Goal: Task Accomplishment & Management: Use online tool/utility

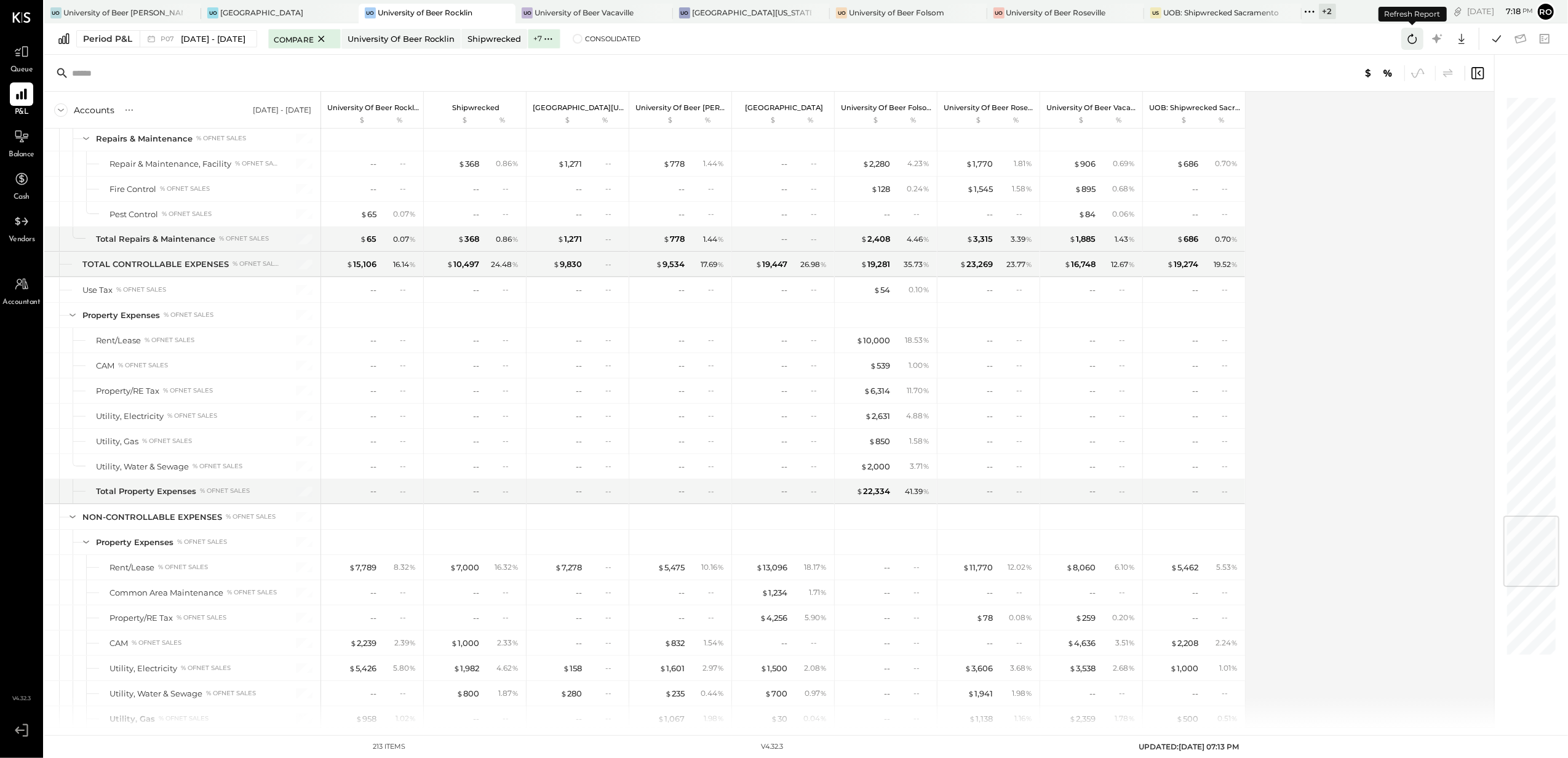
click at [1406, 41] on icon at bounding box center [1412, 39] width 16 height 16
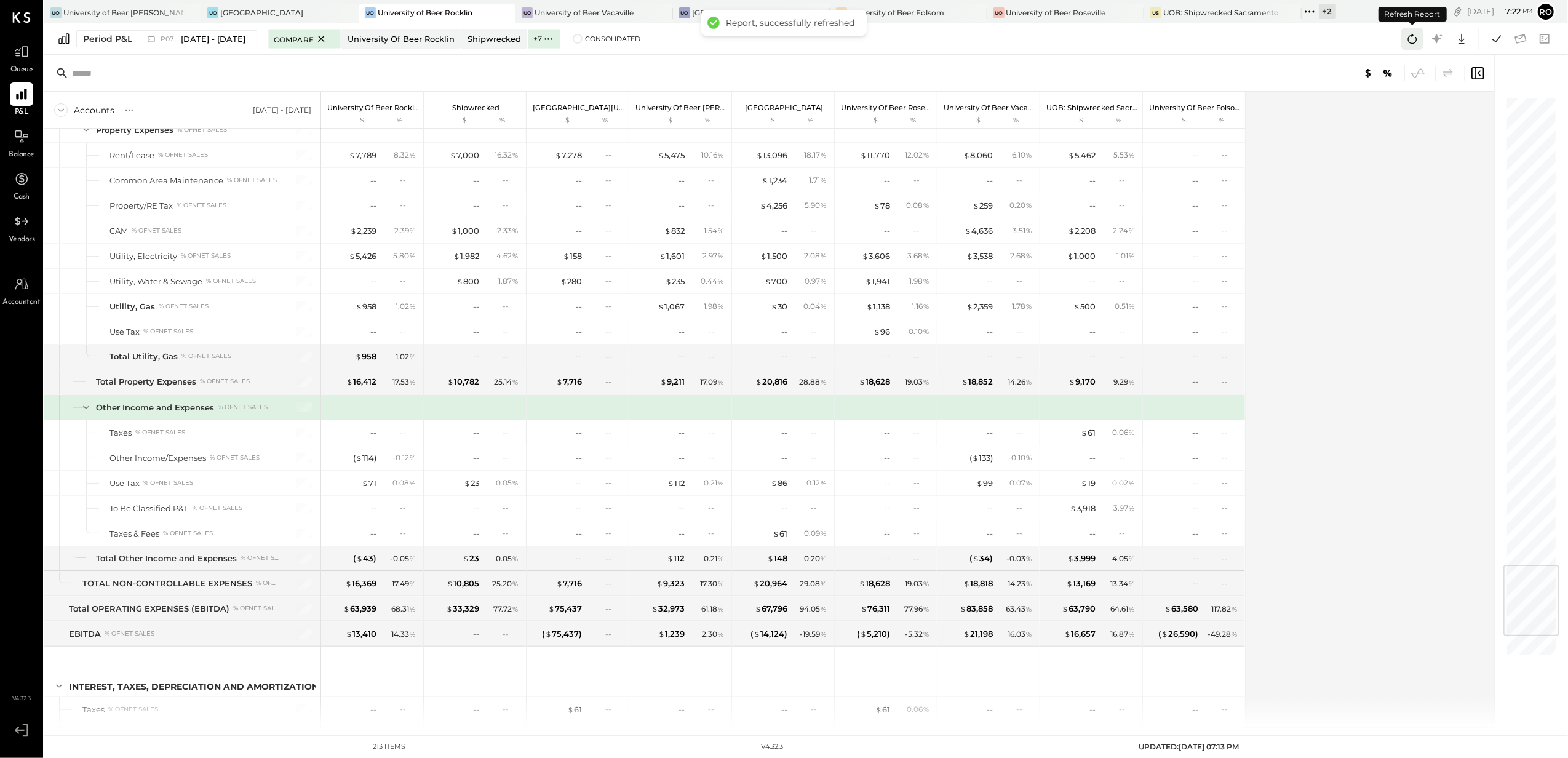
click at [1413, 41] on icon at bounding box center [1412, 39] width 16 height 16
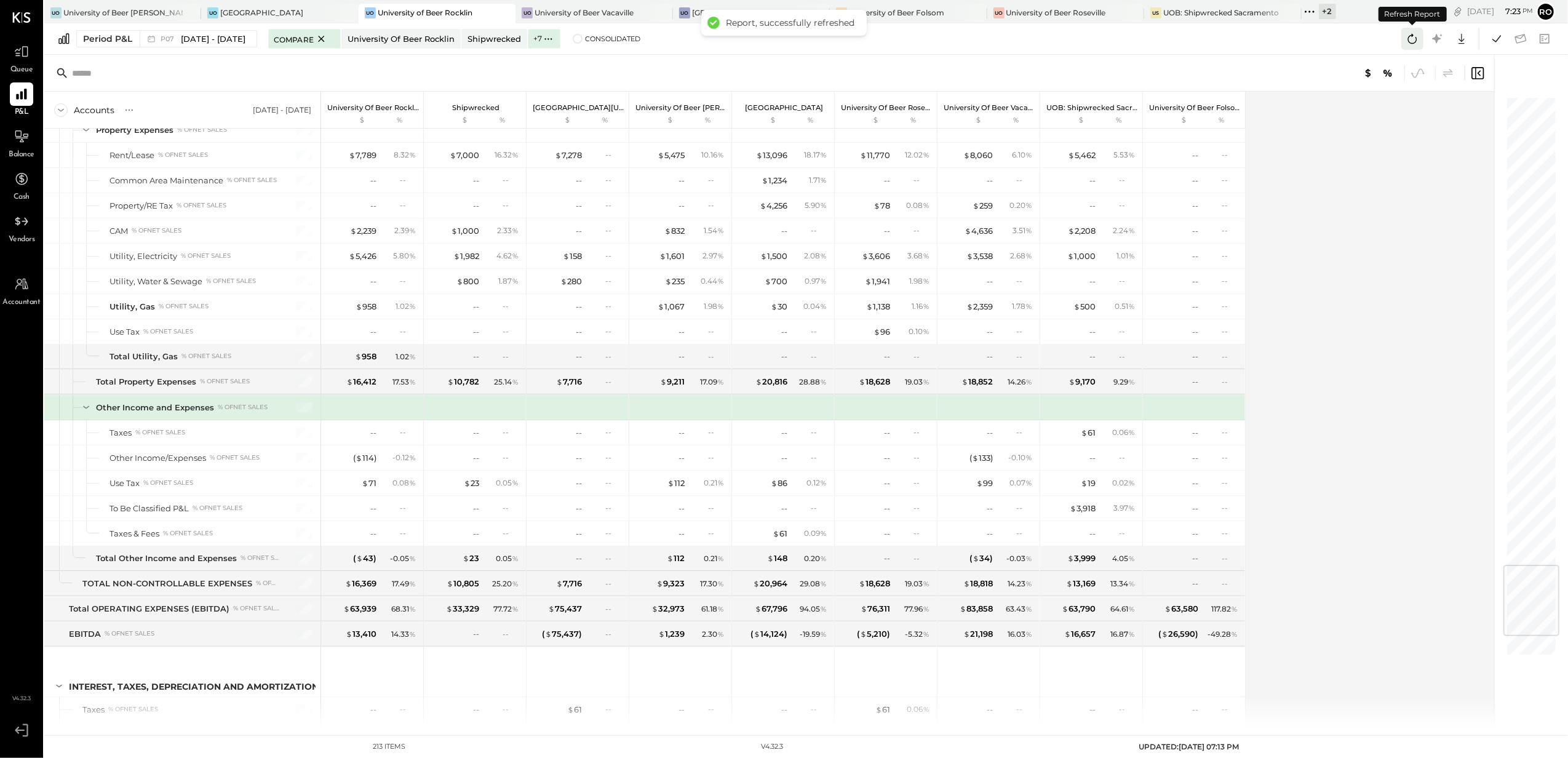
click at [1413, 41] on icon at bounding box center [1412, 39] width 16 height 16
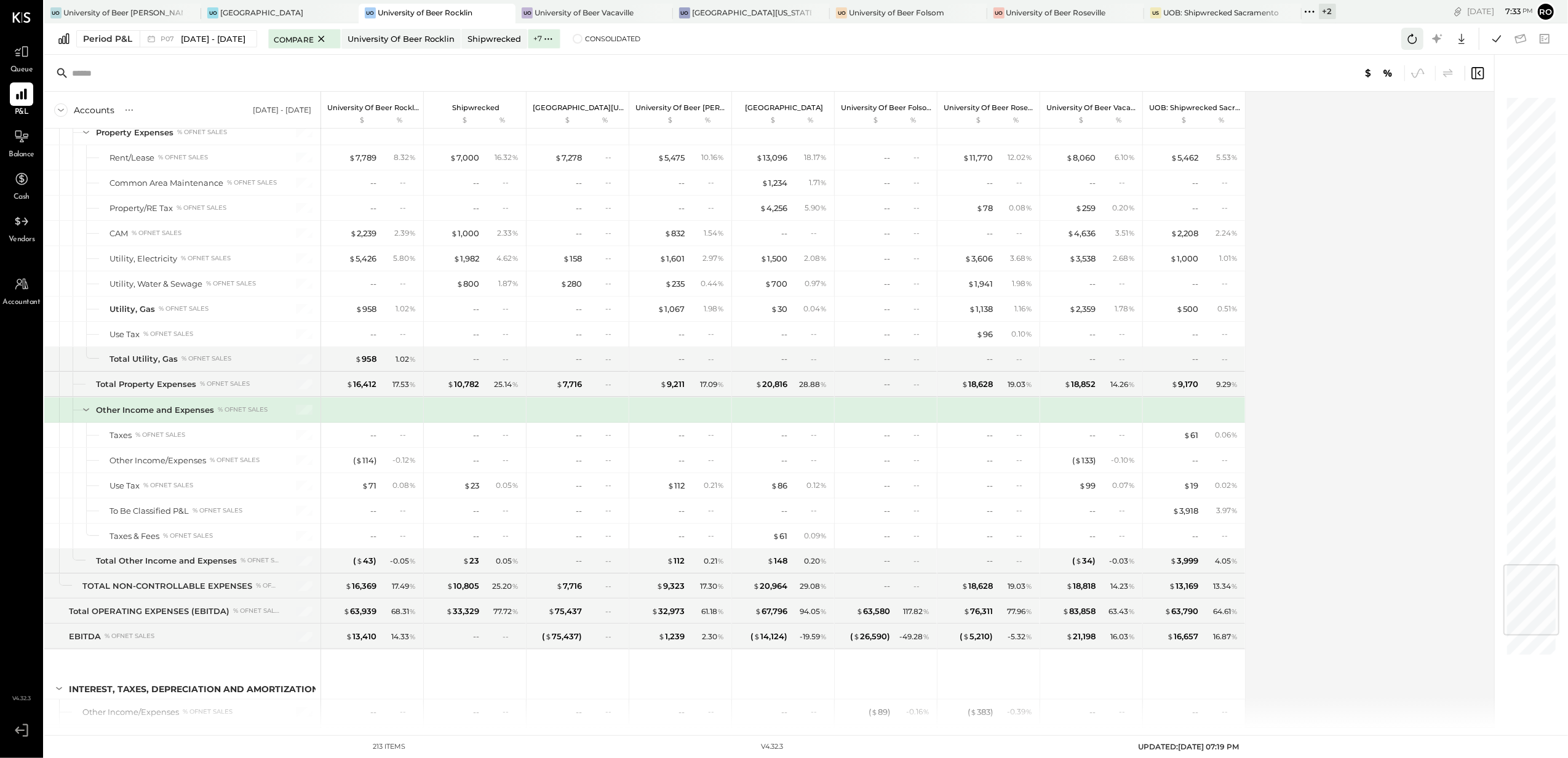
click at [1410, 33] on icon at bounding box center [1412, 39] width 16 height 16
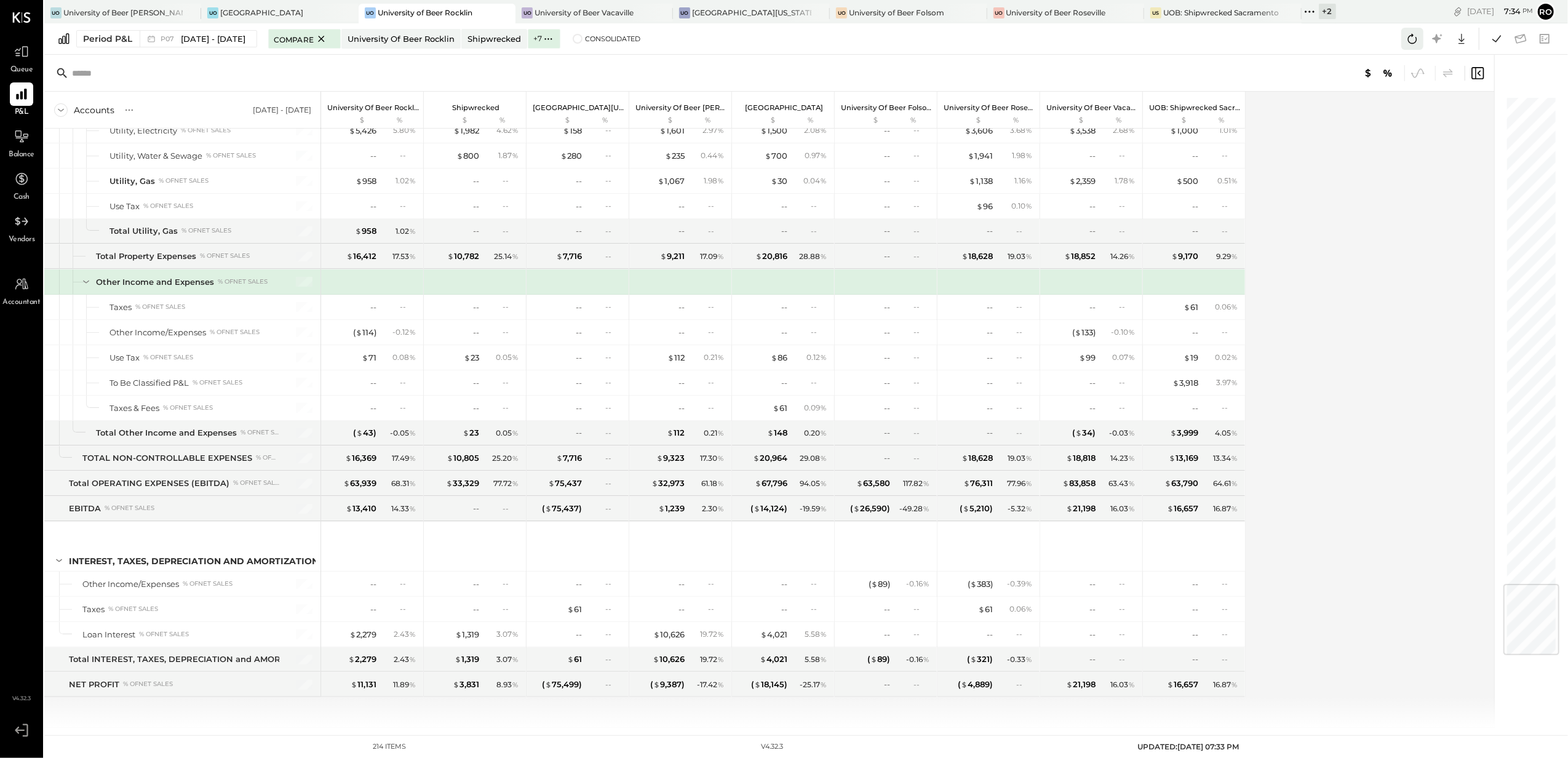
click at [1416, 42] on icon at bounding box center [1412, 39] width 16 height 16
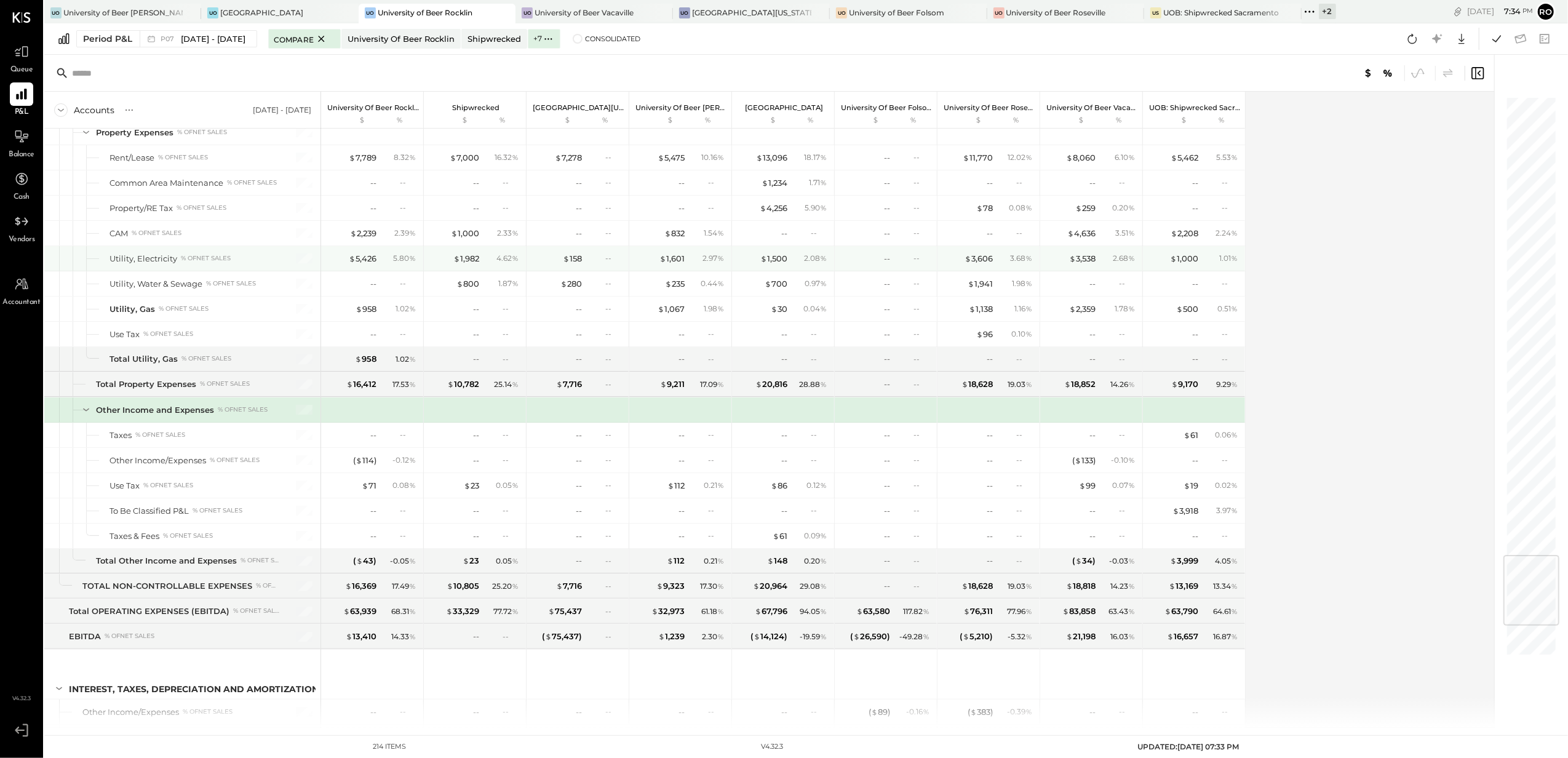
scroll to position [3858, 0]
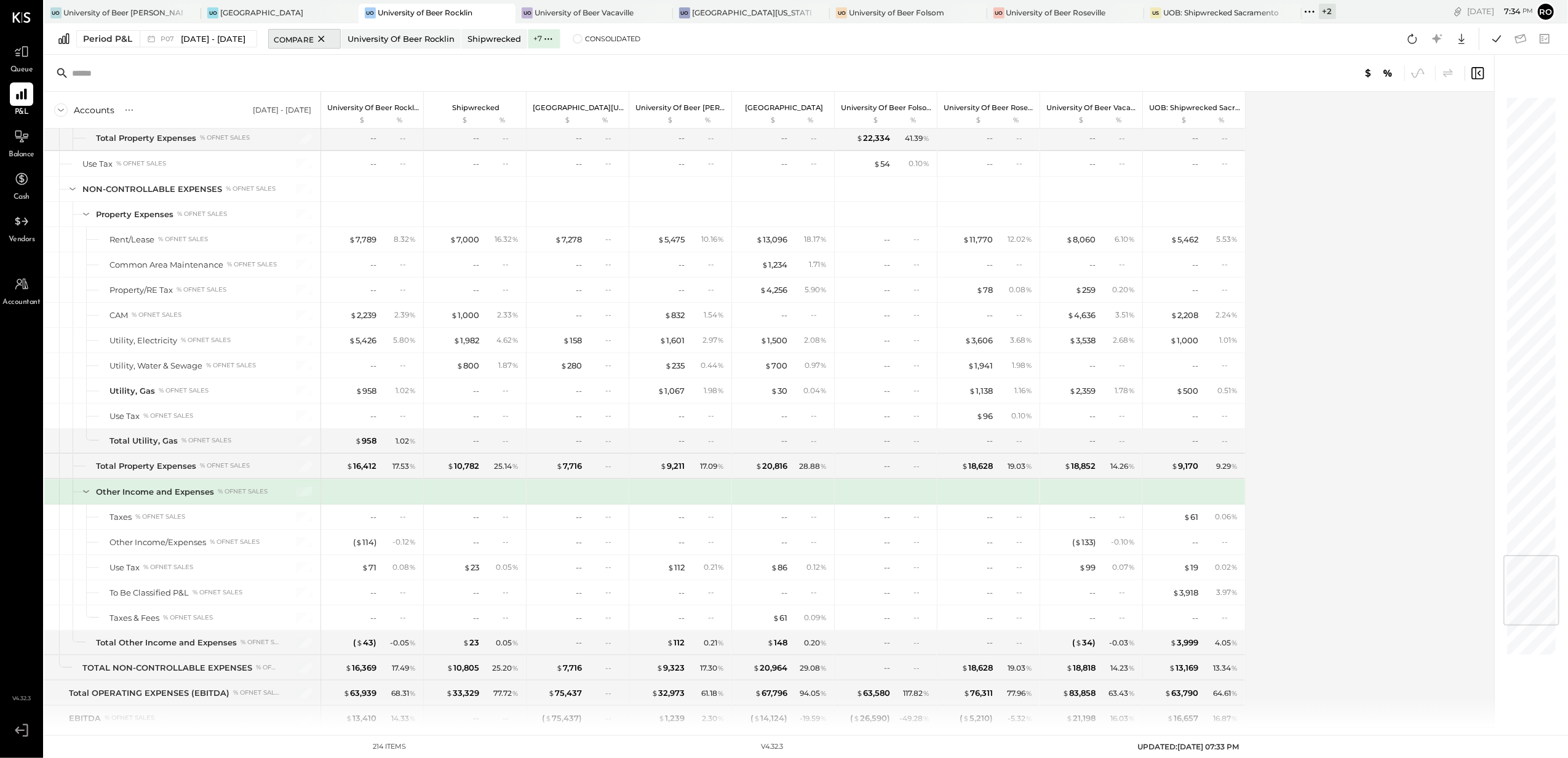
click at [329, 44] on icon at bounding box center [321, 39] width 15 height 15
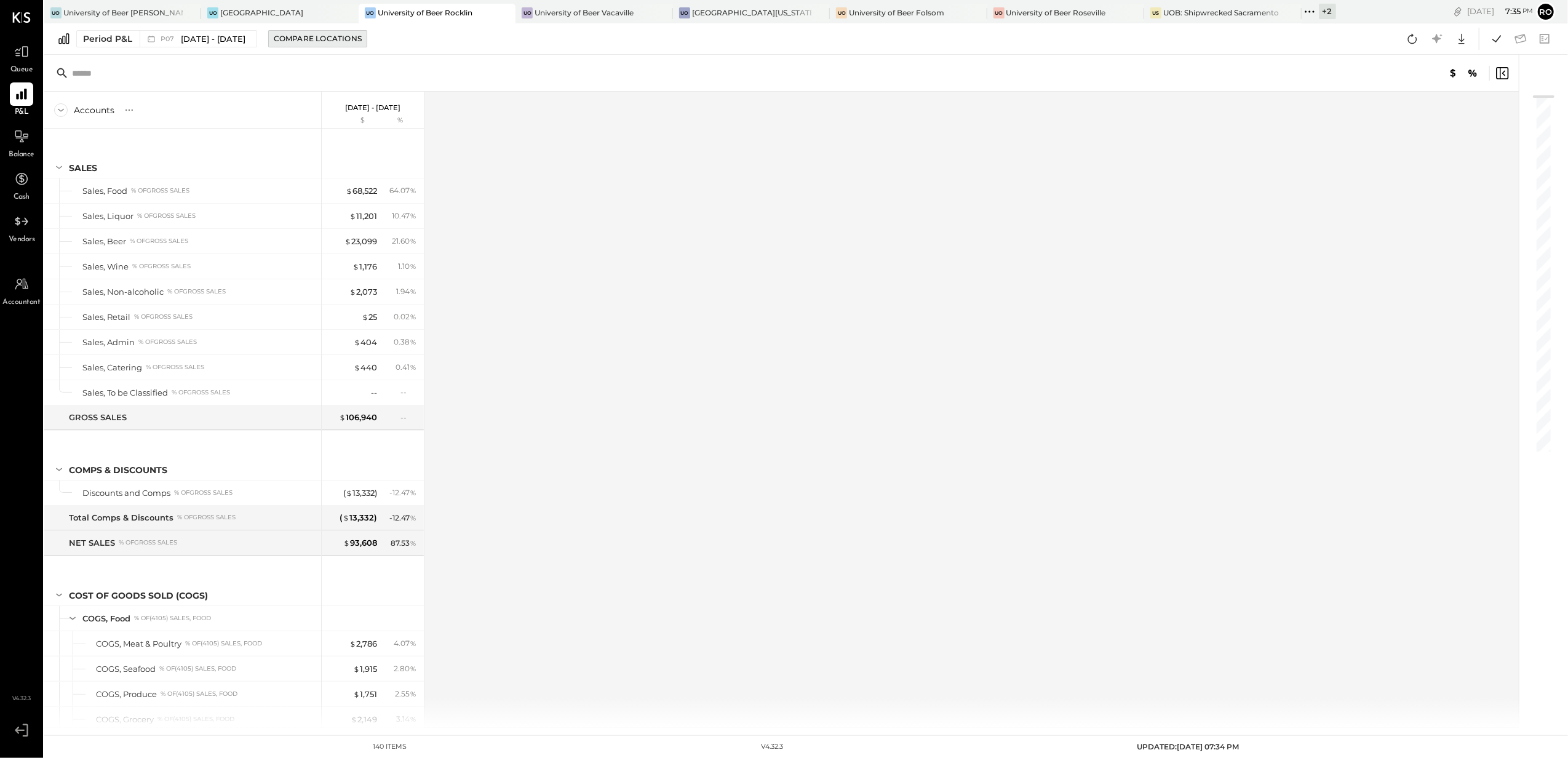
click at [333, 41] on div "Compare Locations" at bounding box center [317, 39] width 88 height 10
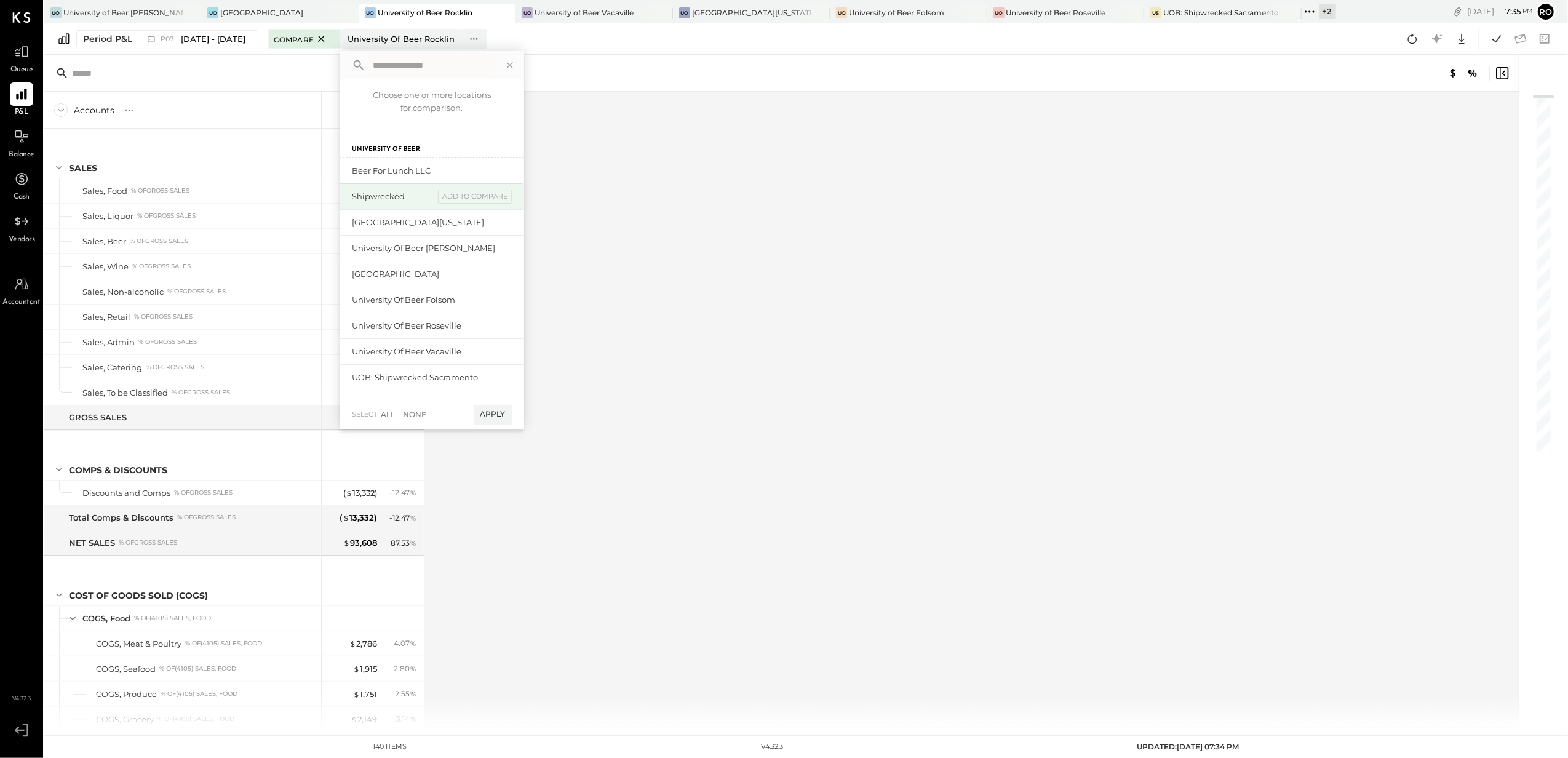
click at [405, 197] on div "Shipwrecked" at bounding box center [393, 196] width 82 height 12
click at [490, 193] on div "add to compare" at bounding box center [474, 196] width 73 height 15
click at [487, 212] on div "add to compare" at bounding box center [474, 212] width 73 height 15
click at [478, 234] on div "University of Beer Davis add to compare" at bounding box center [432, 242] width 185 height 26
click at [477, 242] on div "add to compare" at bounding box center [474, 243] width 73 height 15
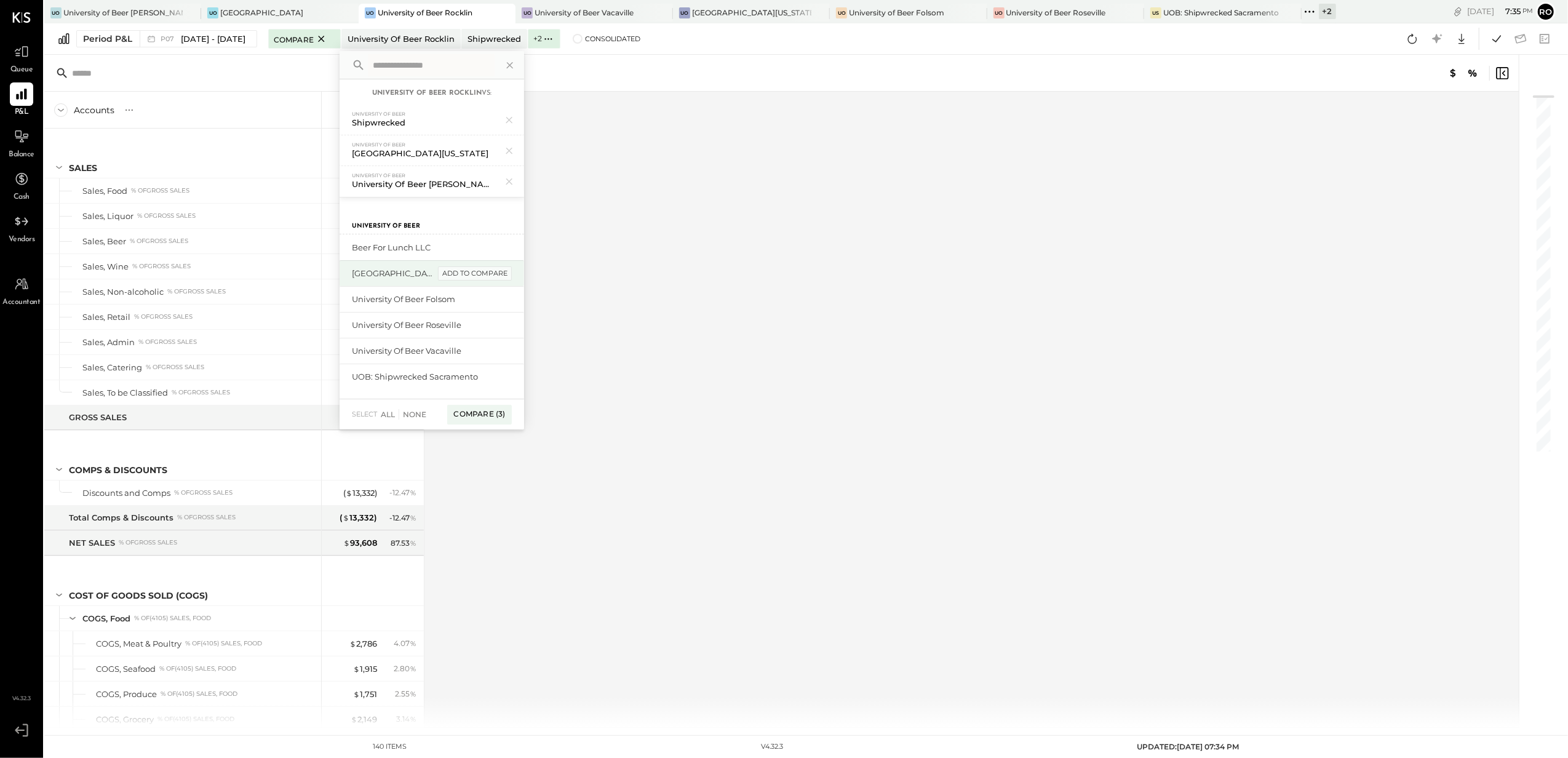
click at [481, 271] on div "add to compare" at bounding box center [474, 274] width 73 height 15
click at [482, 304] on div "add to compare" at bounding box center [474, 304] width 73 height 15
click at [488, 326] on div "add to compare" at bounding box center [474, 325] width 73 height 15
click at [502, 327] on div "add to compare" at bounding box center [474, 325] width 73 height 15
click at [496, 325] on div "add to compare" at bounding box center [474, 325] width 73 height 15
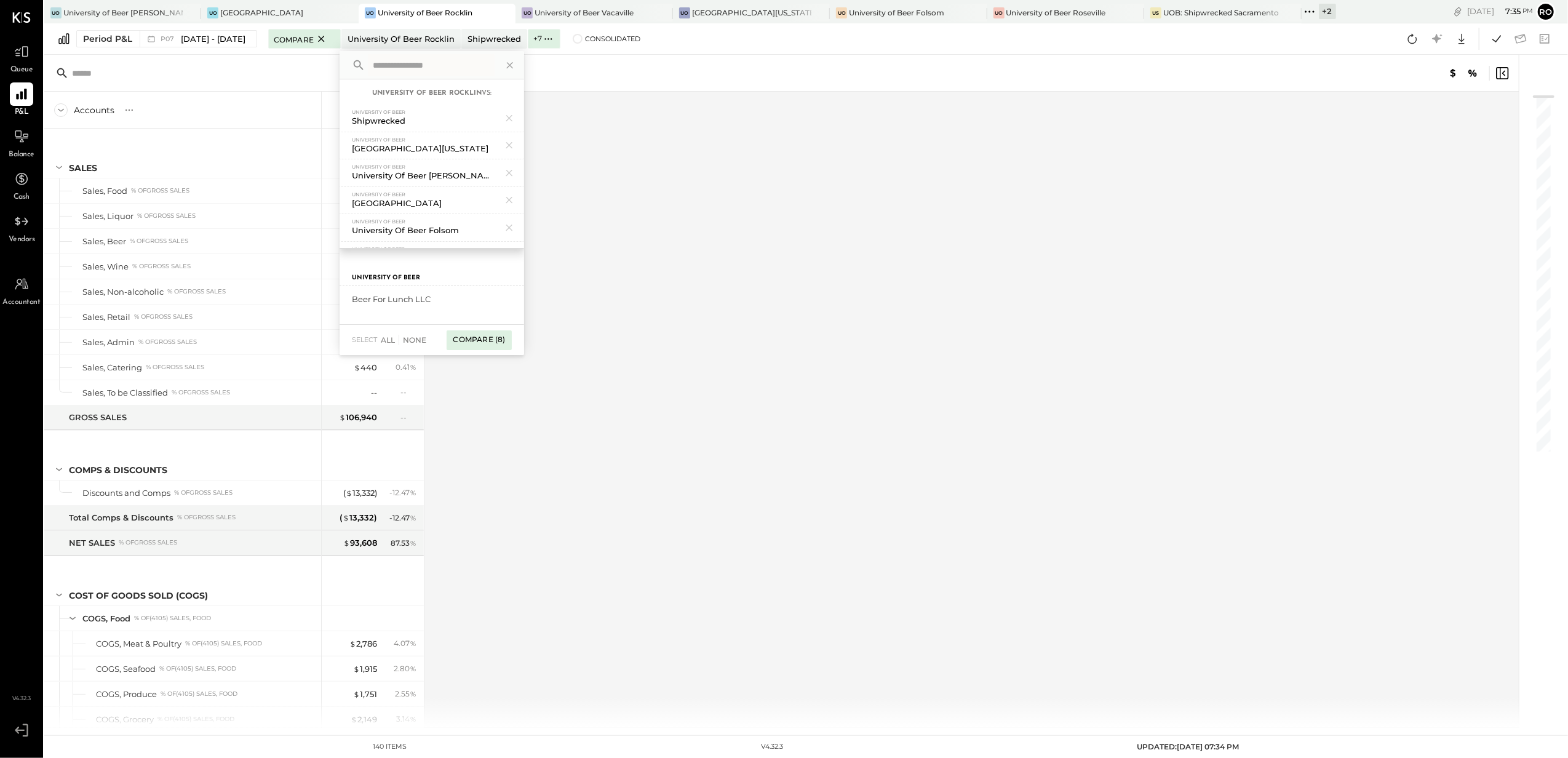
click at [501, 333] on div "Compare (8)" at bounding box center [479, 340] width 65 height 20
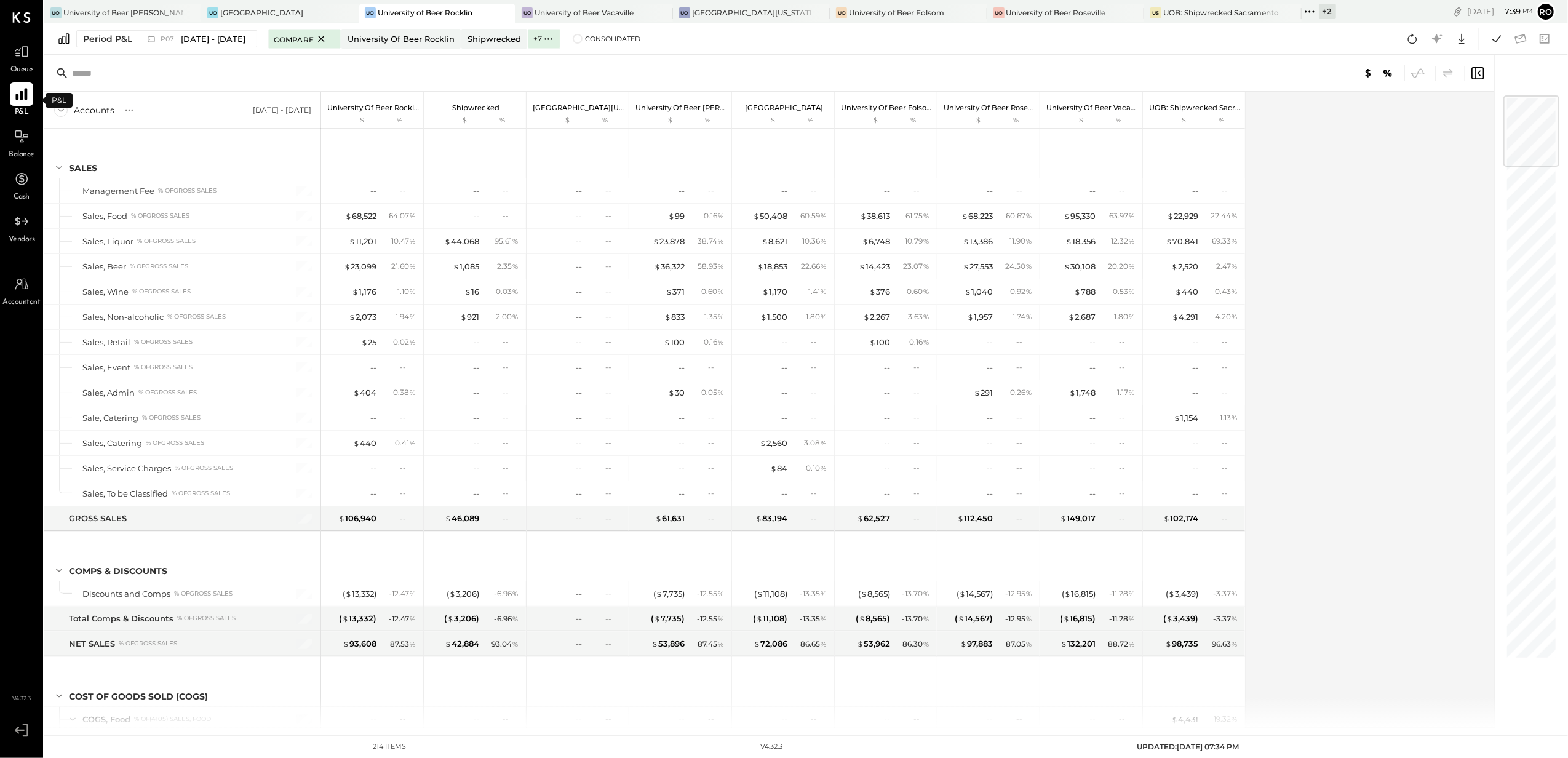
click at [12, 100] on div at bounding box center [22, 94] width 23 height 23
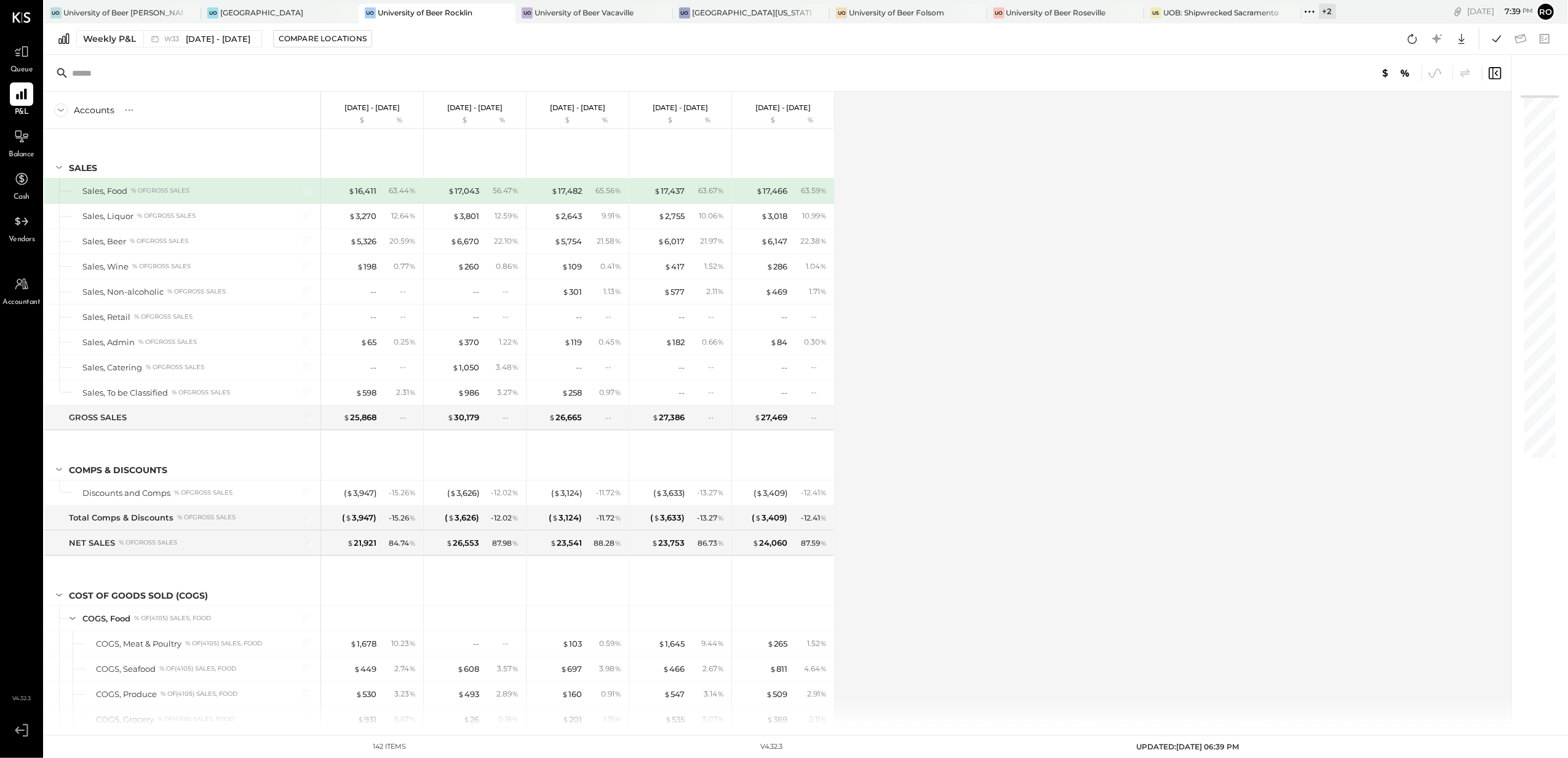
click at [1319, 14] on div "+ 2" at bounding box center [1328, 11] width 17 height 15
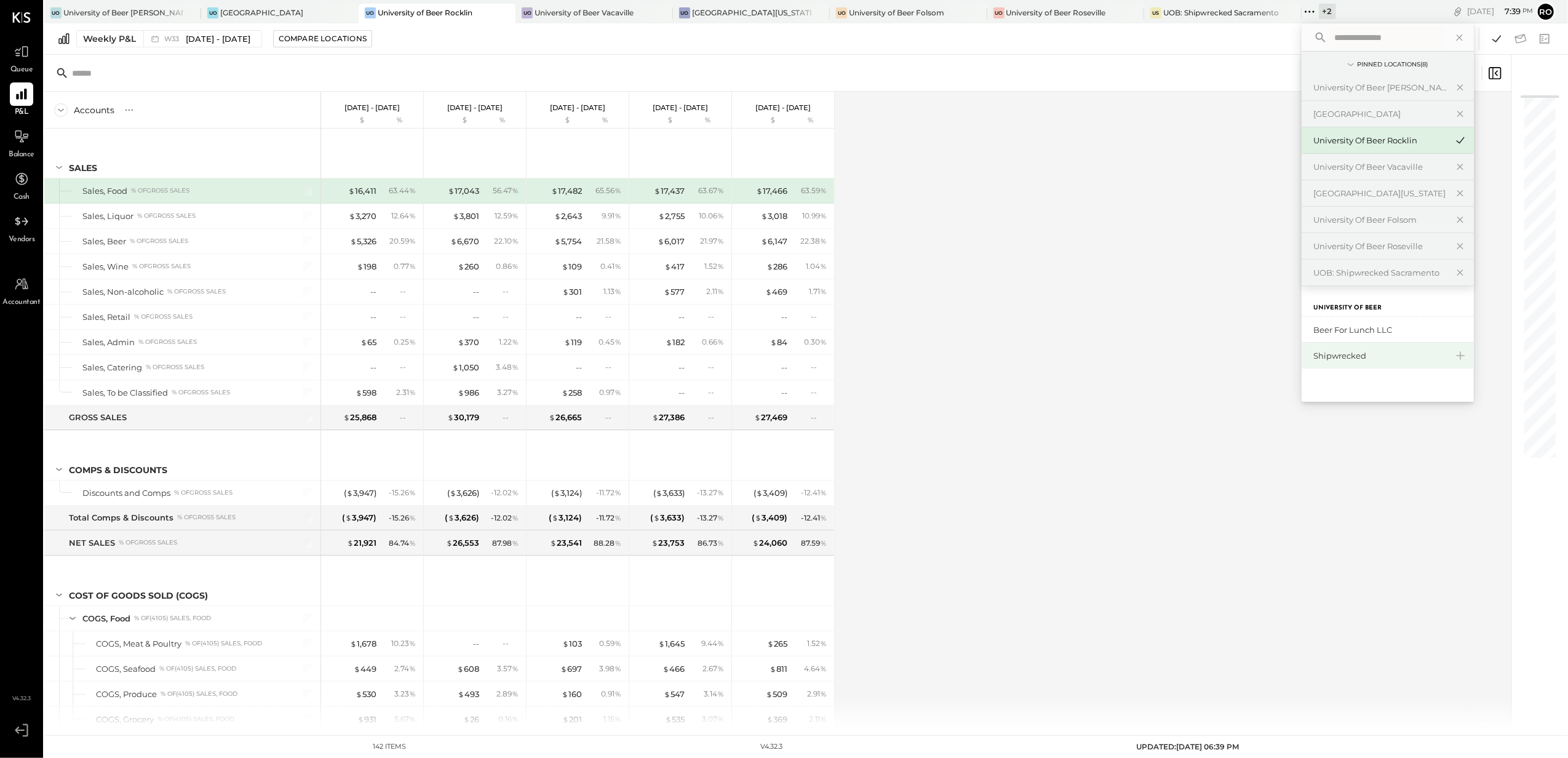
click at [1337, 364] on div "Shipwrecked" at bounding box center [1388, 356] width 172 height 26
click at [1314, 351] on div "Shipwrecked" at bounding box center [1380, 356] width 133 height 12
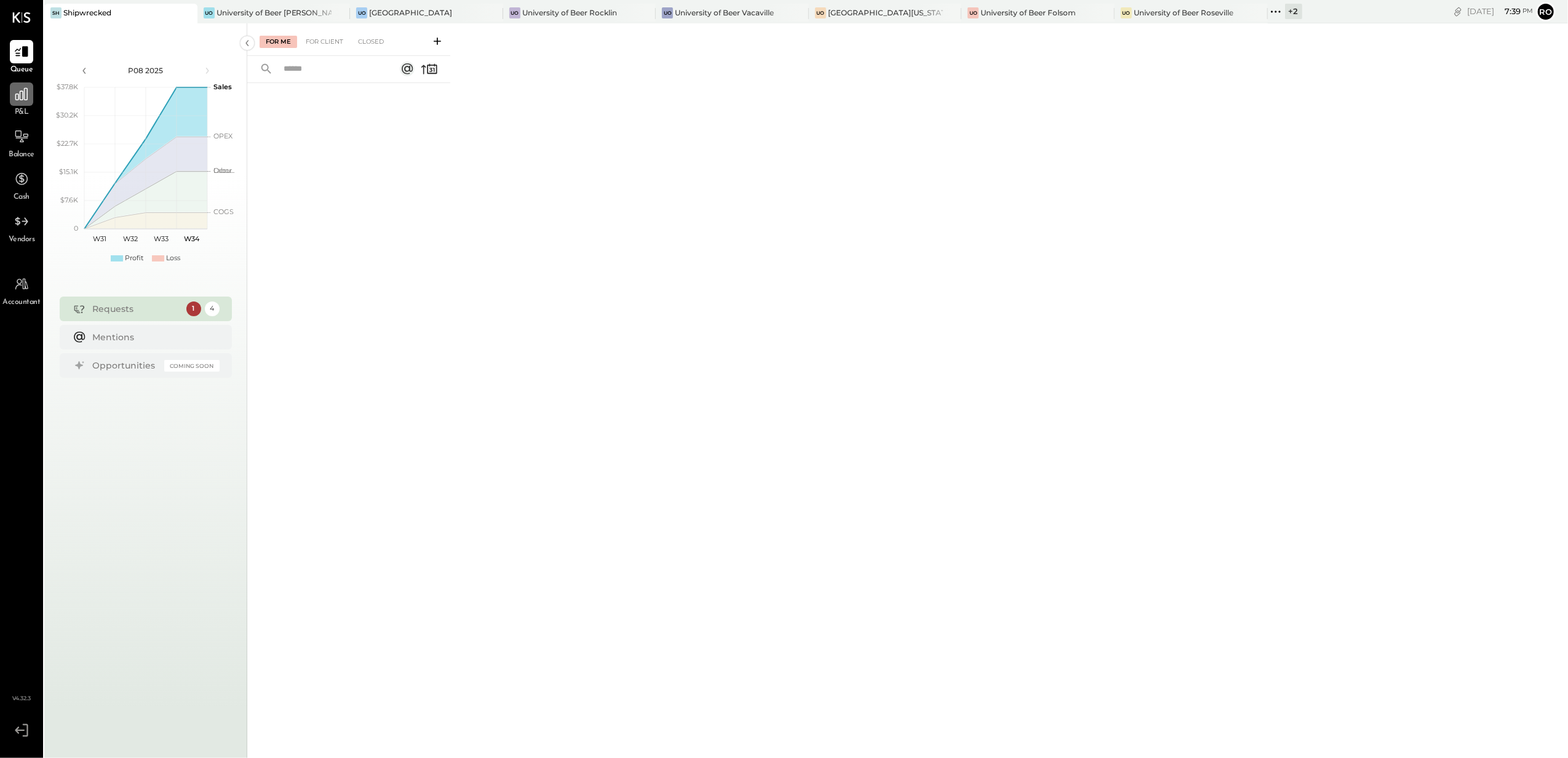
click at [22, 104] on div at bounding box center [22, 94] width 23 height 23
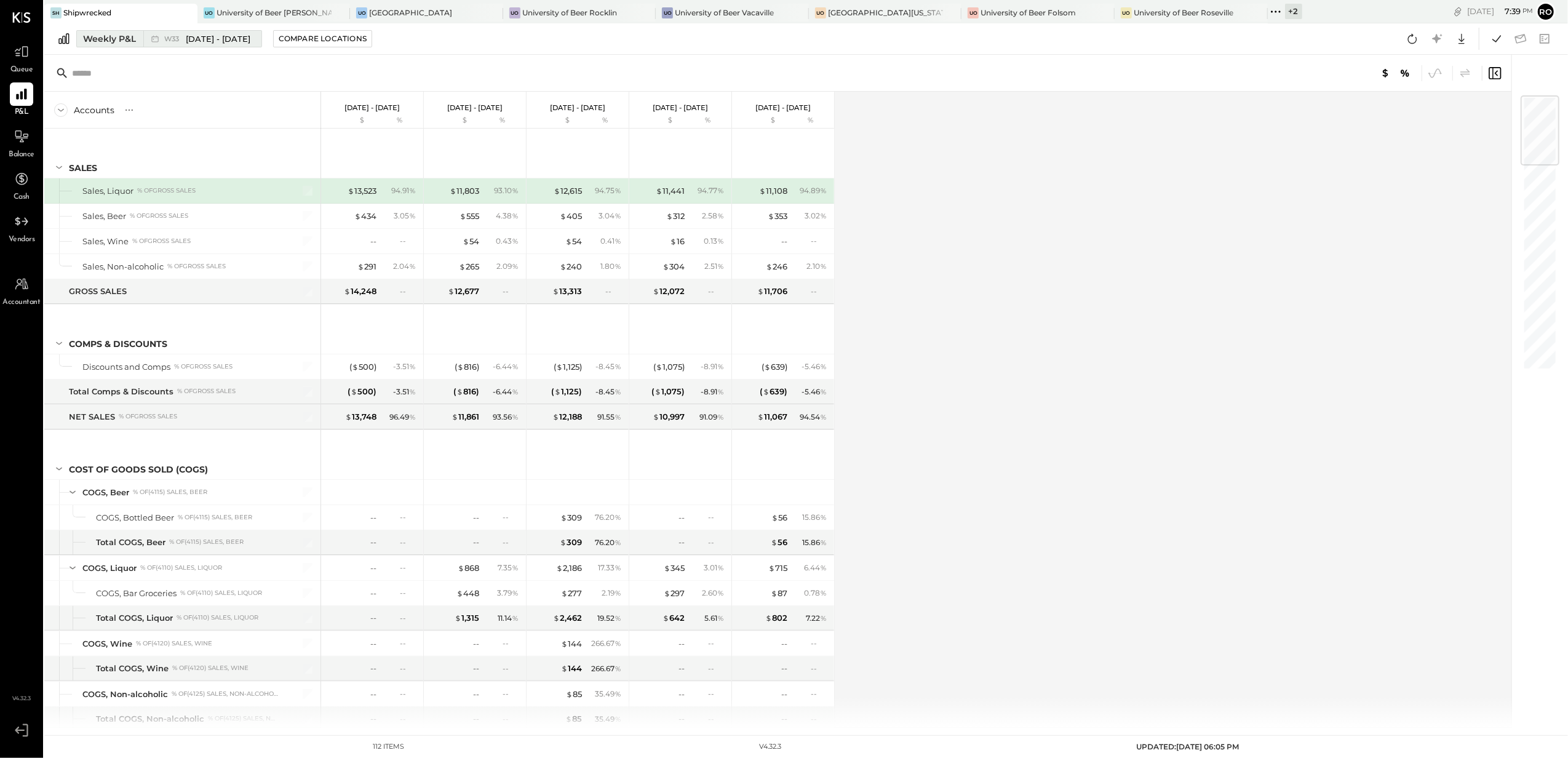
click at [213, 40] on span "[DATE] - [DATE]" at bounding box center [218, 39] width 65 height 12
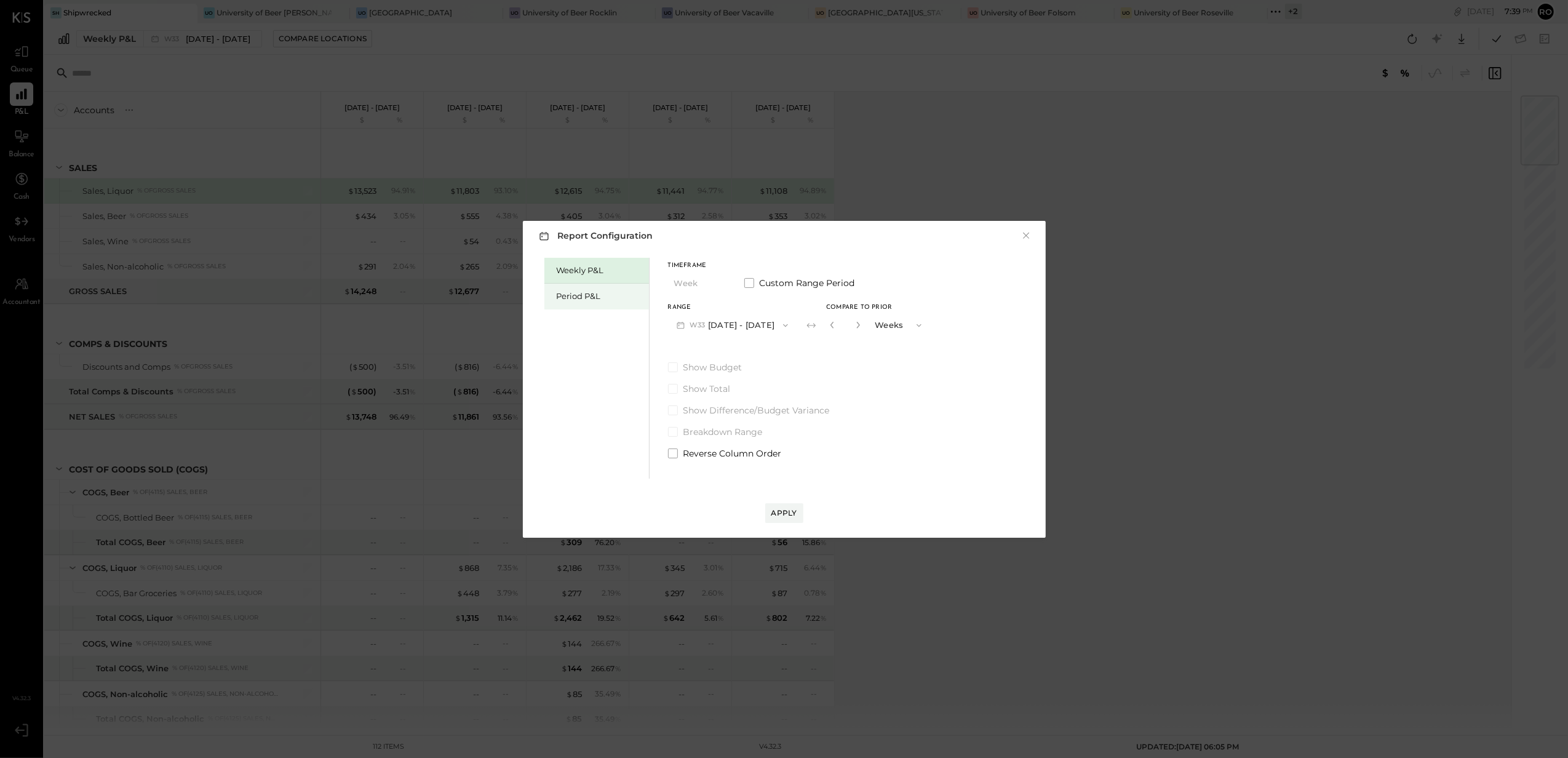
click at [587, 296] on div "Period P&L" at bounding box center [600, 296] width 86 height 12
click at [732, 320] on button "P08 [DATE] - [DATE]" at bounding box center [732, 324] width 128 height 23
click at [597, 274] on div "Weekly P&L" at bounding box center [600, 271] width 86 height 12
click at [705, 322] on span "W34" at bounding box center [700, 326] width 19 height 10
click at [579, 293] on div "Period P&L" at bounding box center [600, 296] width 86 height 12
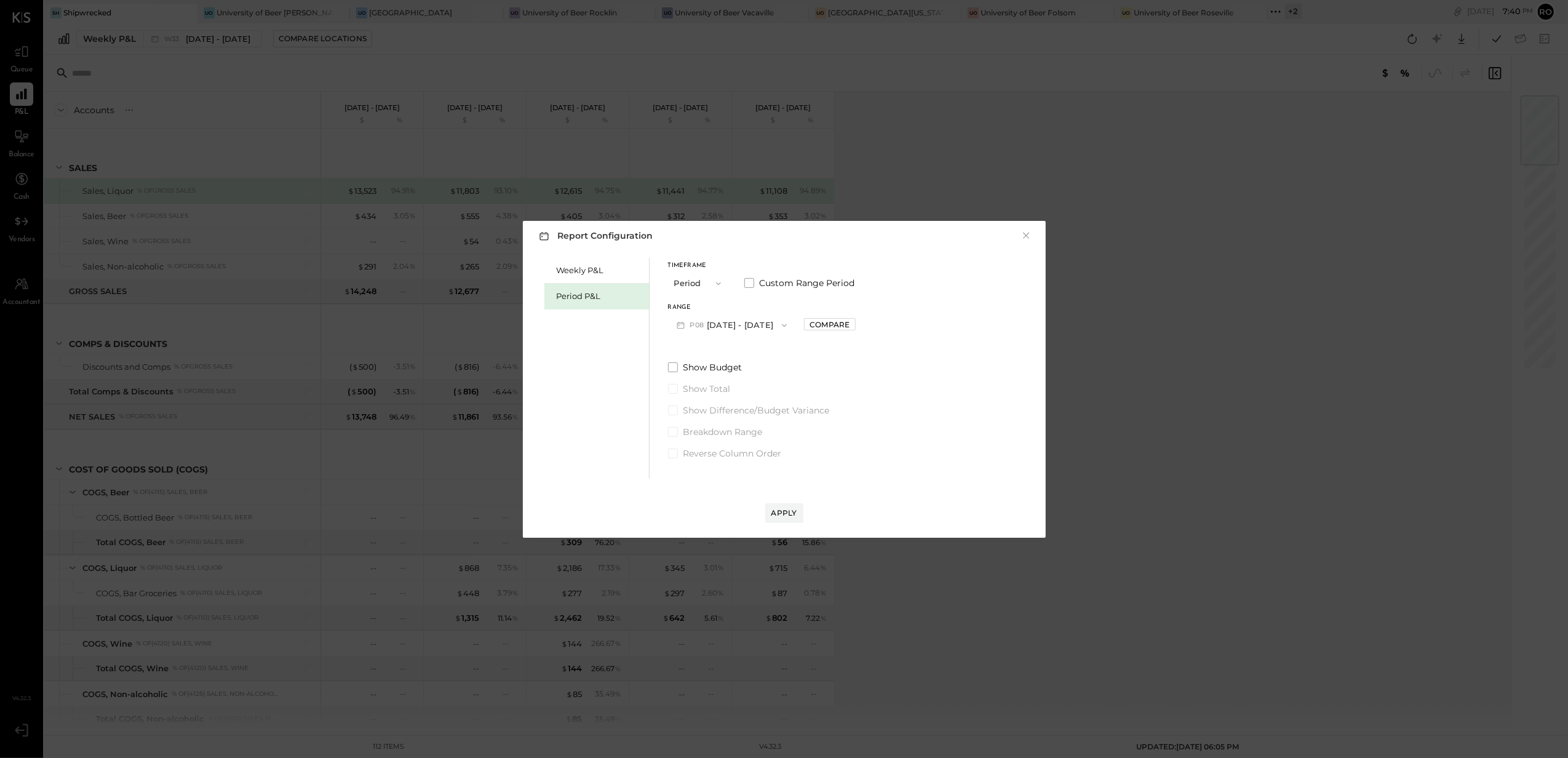
click at [705, 329] on span "P08" at bounding box center [699, 326] width 17 height 10
click at [739, 348] on span "[DATE] - [DATE]" at bounding box center [725, 352] width 58 height 10
click at [786, 508] on div "Apply" at bounding box center [784, 513] width 26 height 10
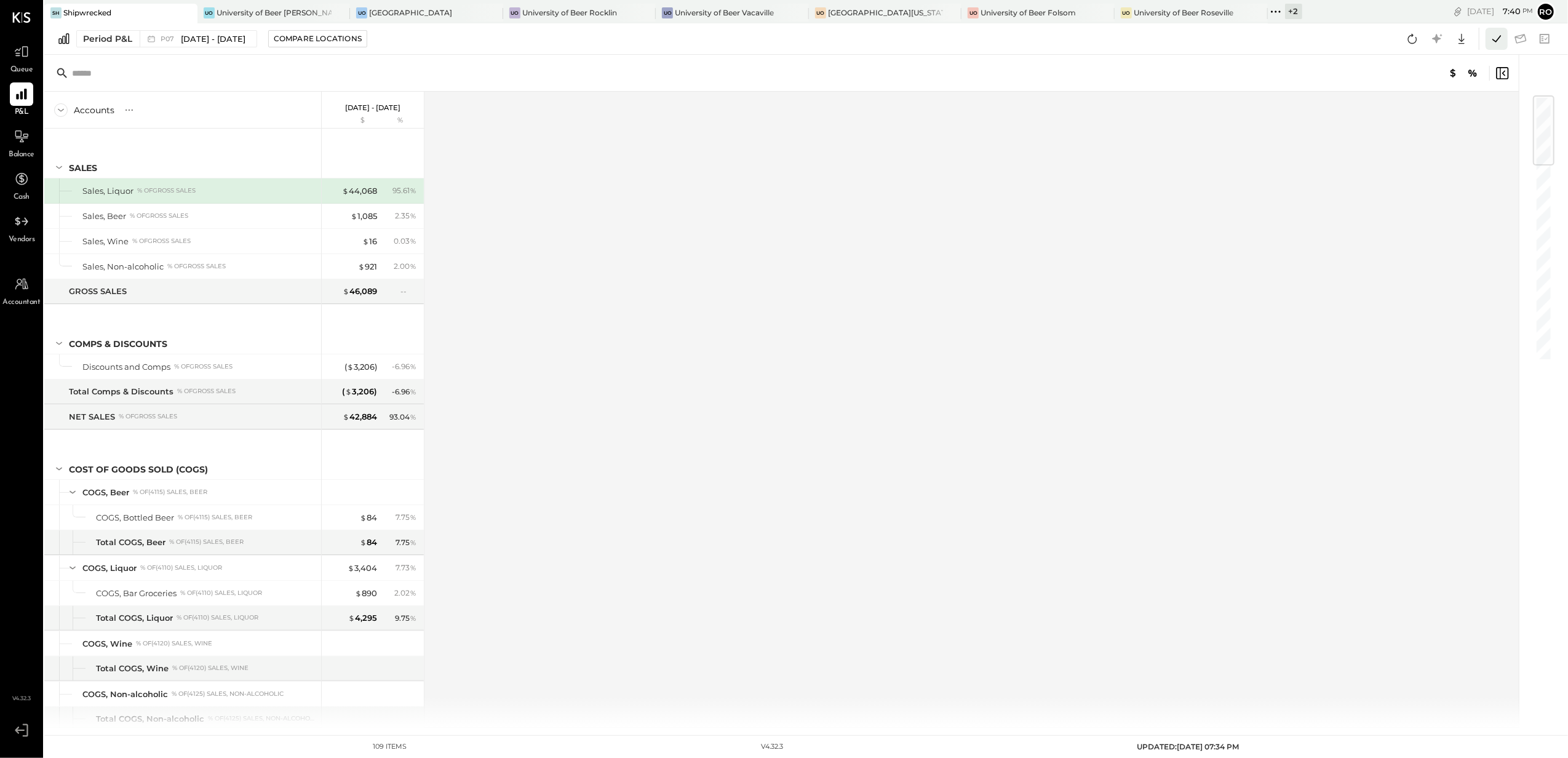
click at [1492, 38] on icon at bounding box center [1497, 39] width 16 height 16
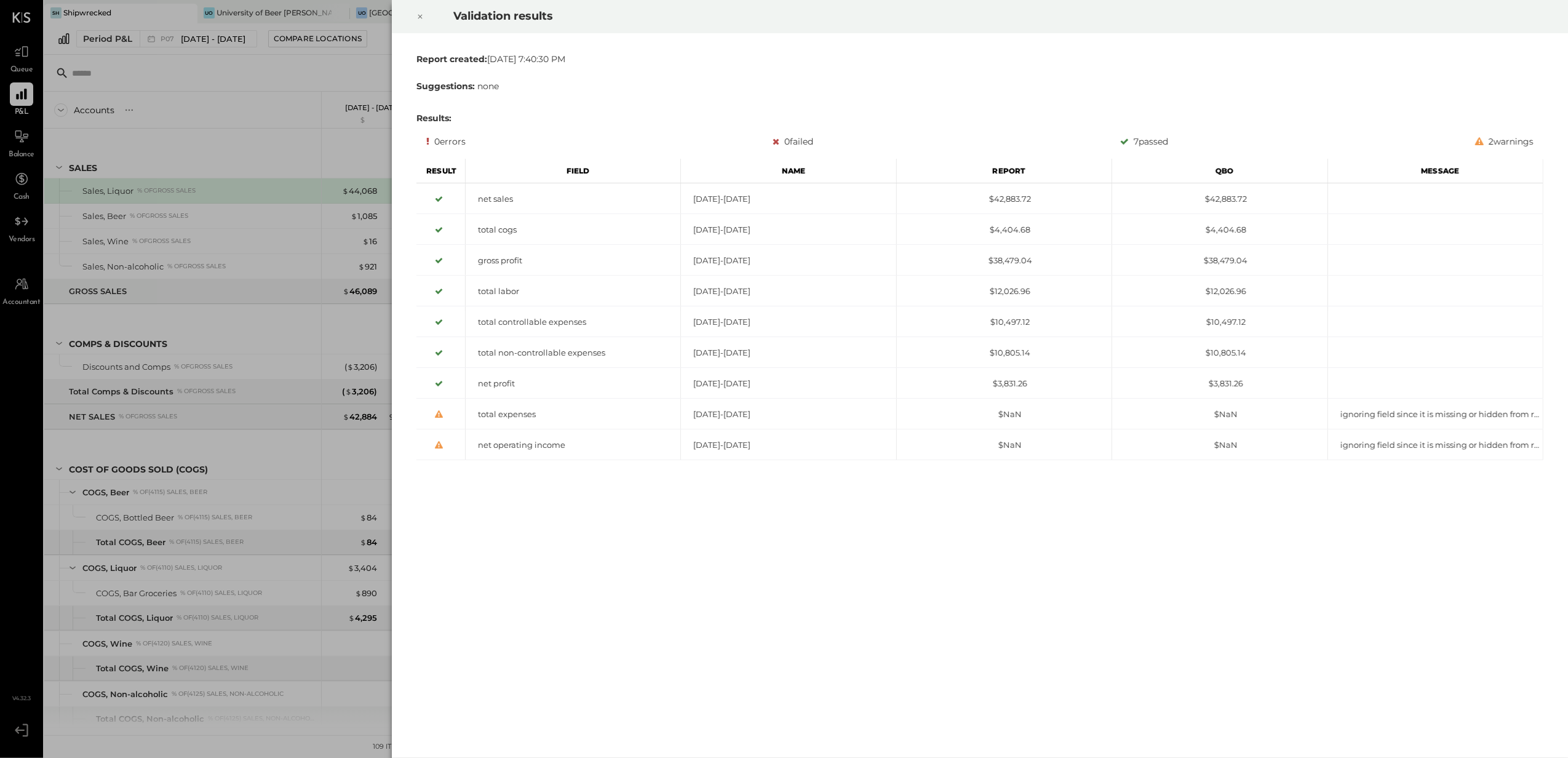
click at [419, 15] on icon at bounding box center [421, 17] width 4 height 4
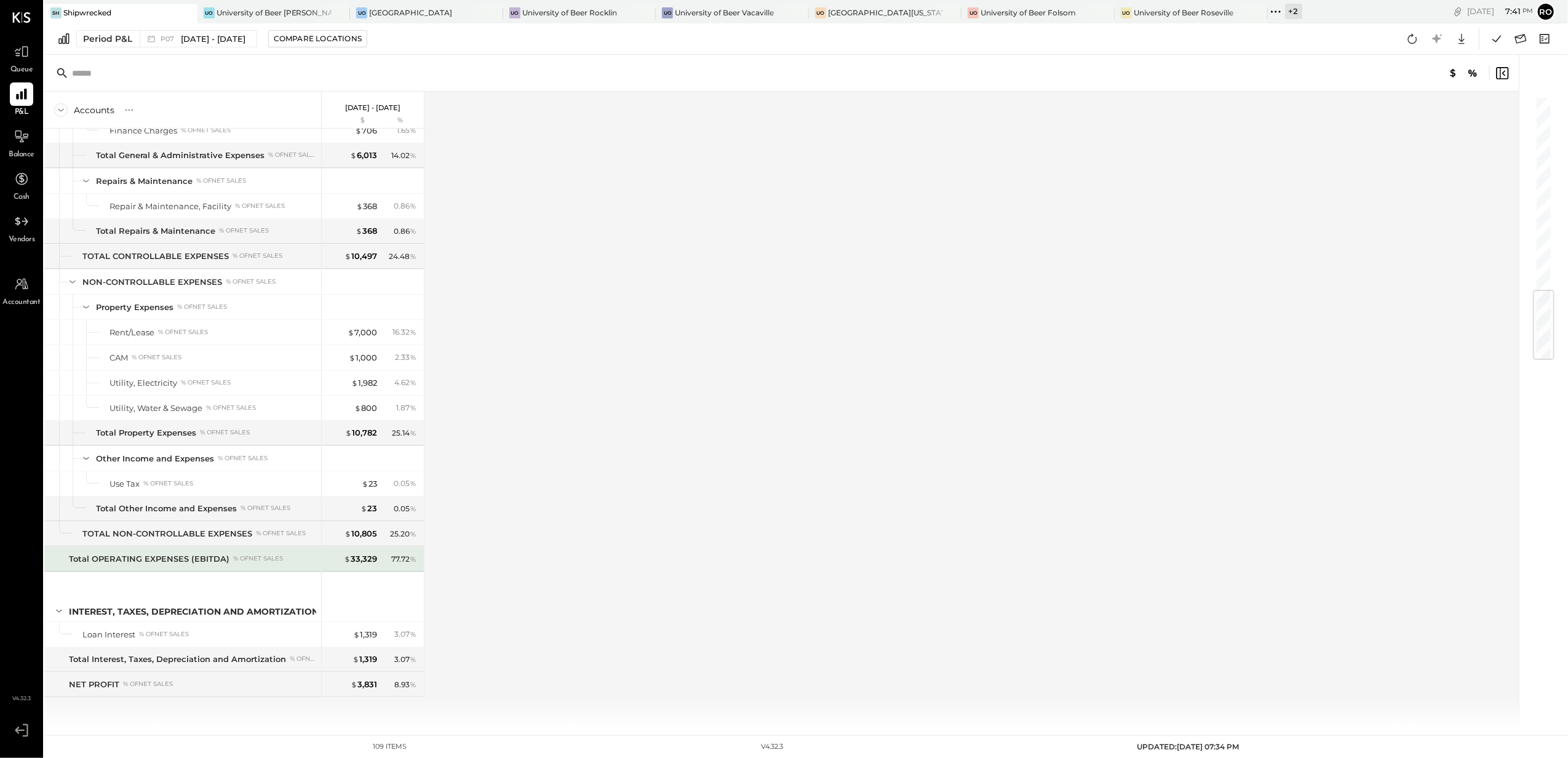
scroll to position [1499, 0]
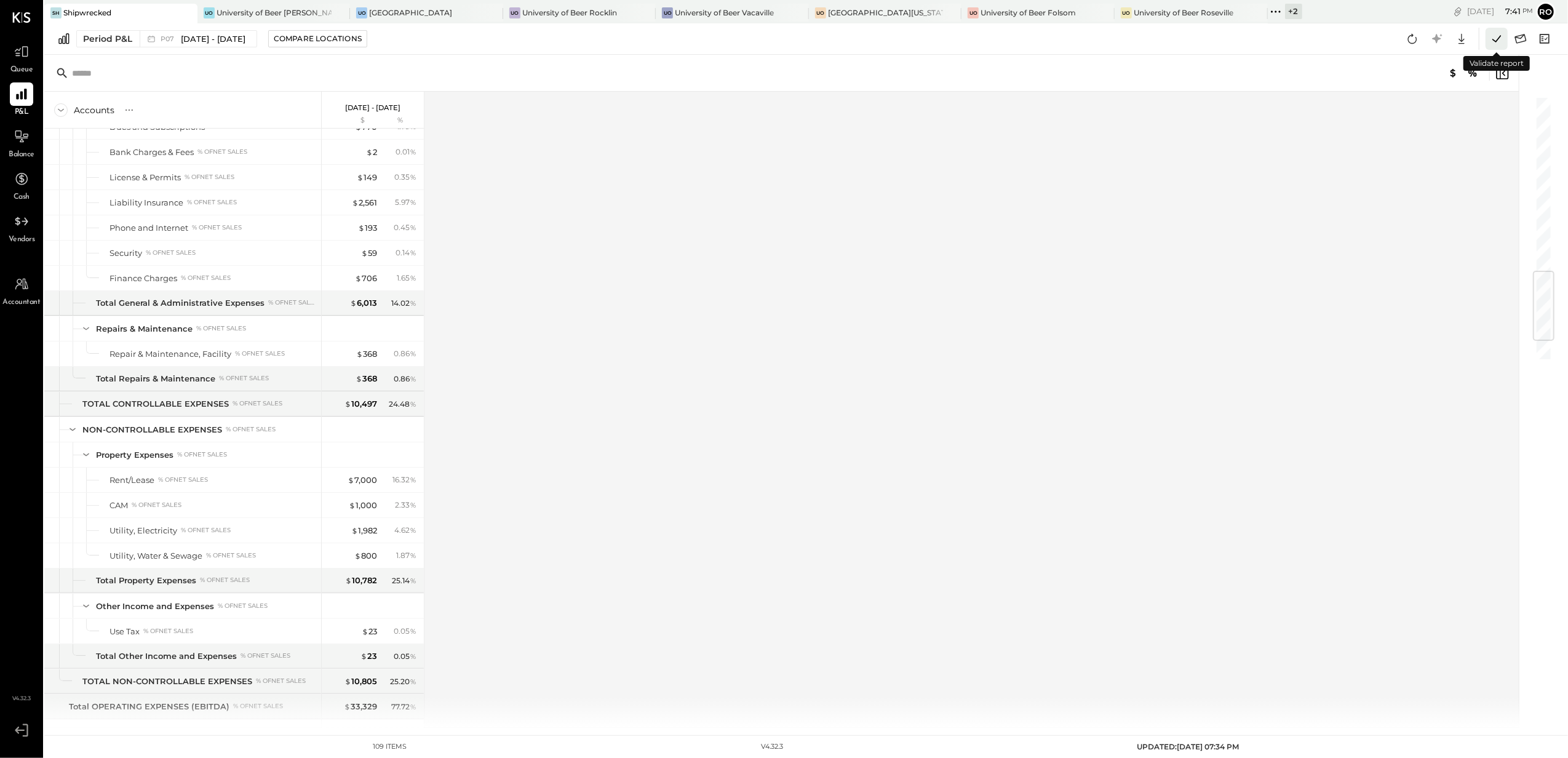
click at [1495, 43] on icon at bounding box center [1497, 39] width 16 height 16
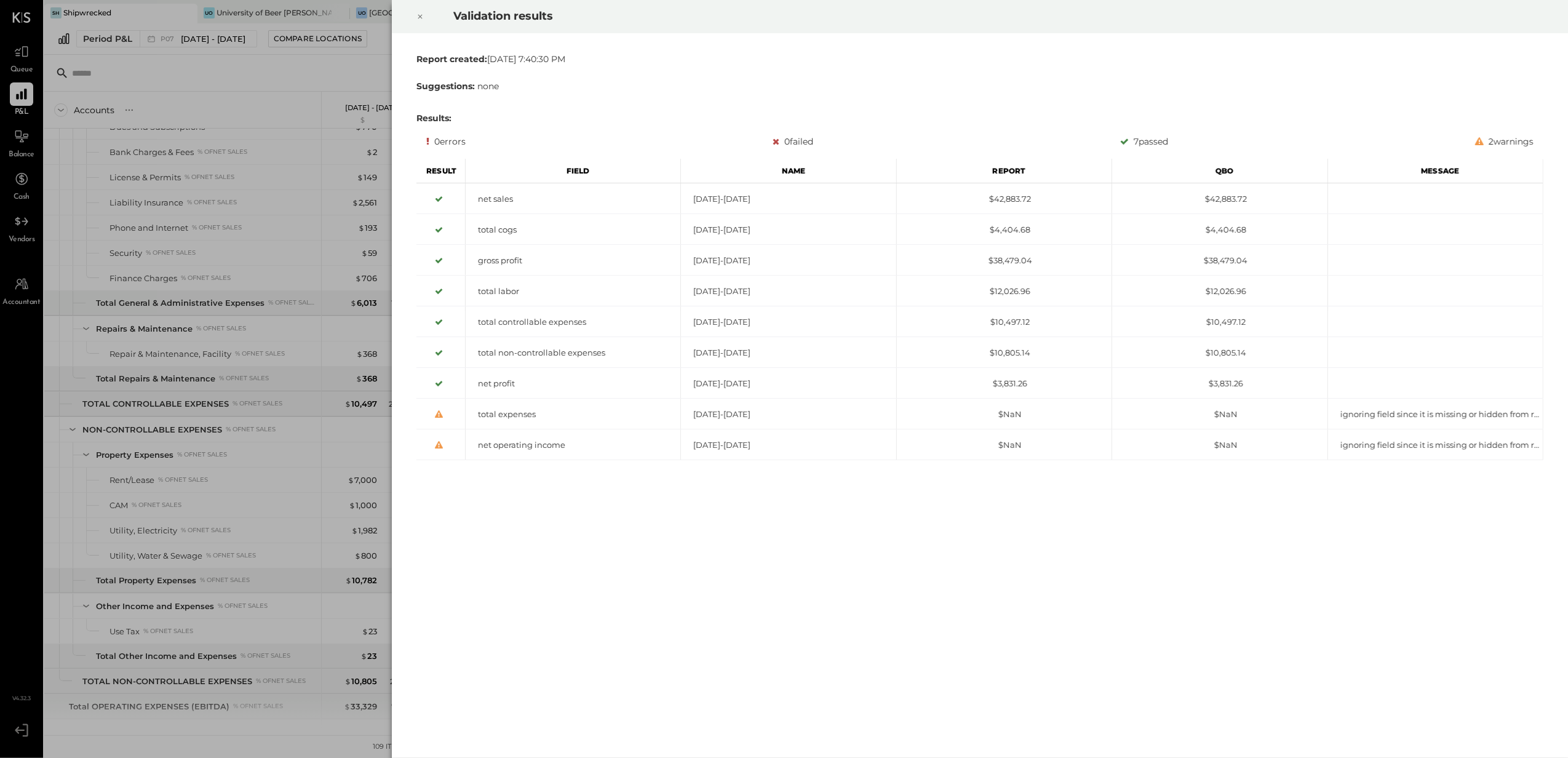
click at [420, 18] on icon at bounding box center [420, 17] width 7 height 15
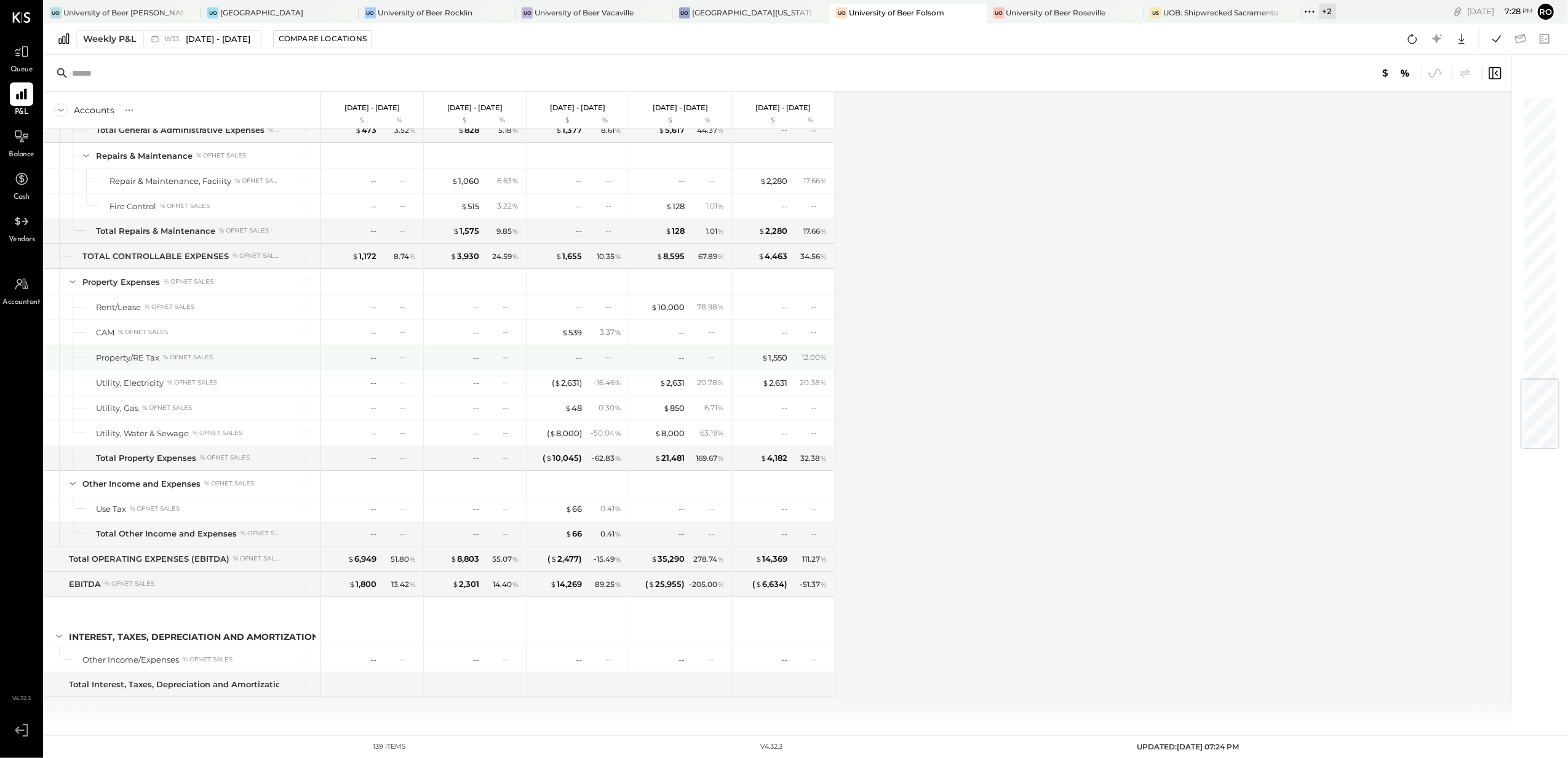
scroll to position [2401, 0]
click at [33, 286] on div at bounding box center [22, 284] width 23 height 23
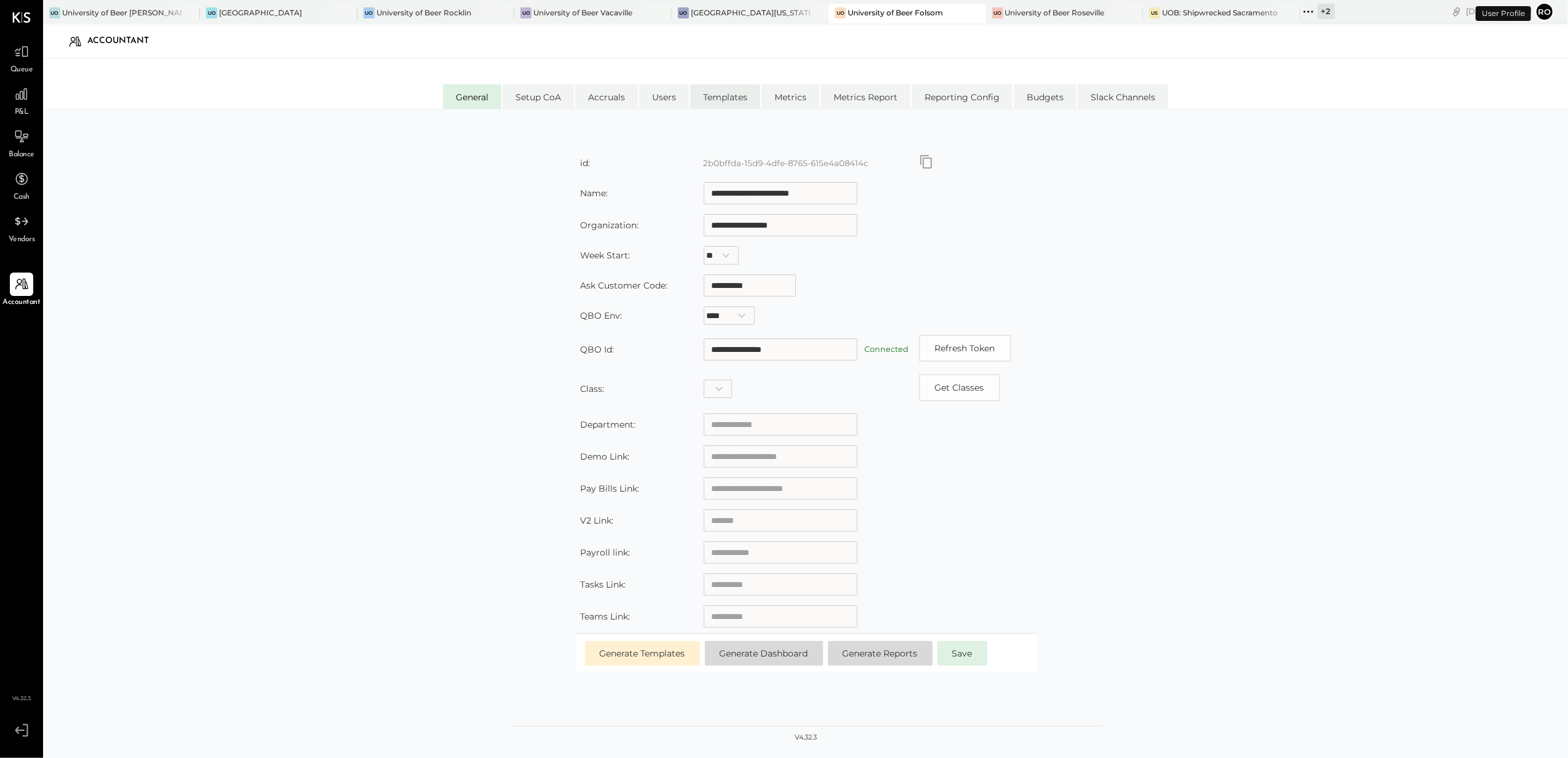
click at [704, 92] on li "Templates" at bounding box center [725, 97] width 70 height 25
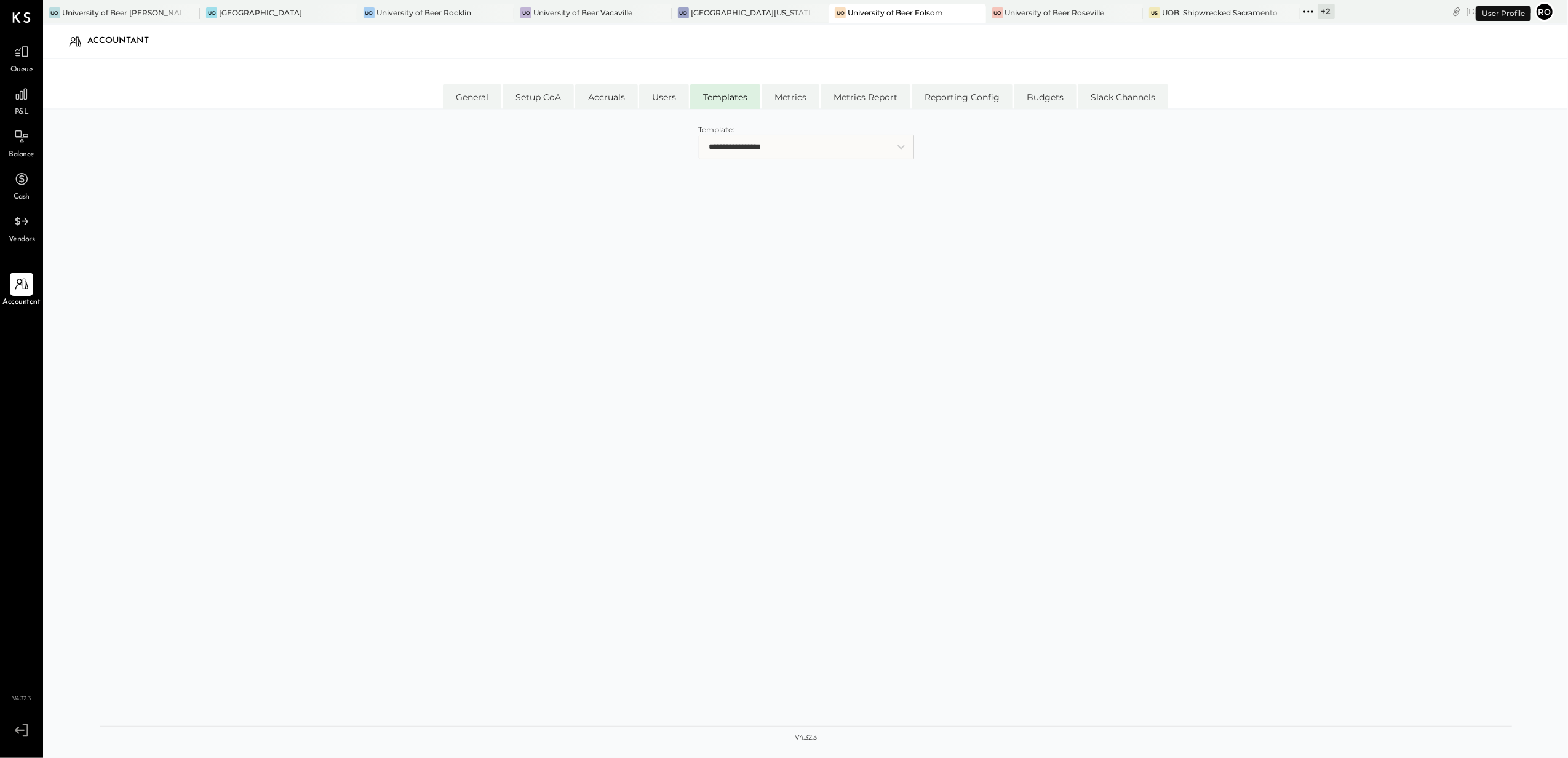
click at [848, 145] on select "**********" at bounding box center [807, 147] width 215 height 25
click at [699, 135] on select "**********" at bounding box center [807, 147] width 215 height 25
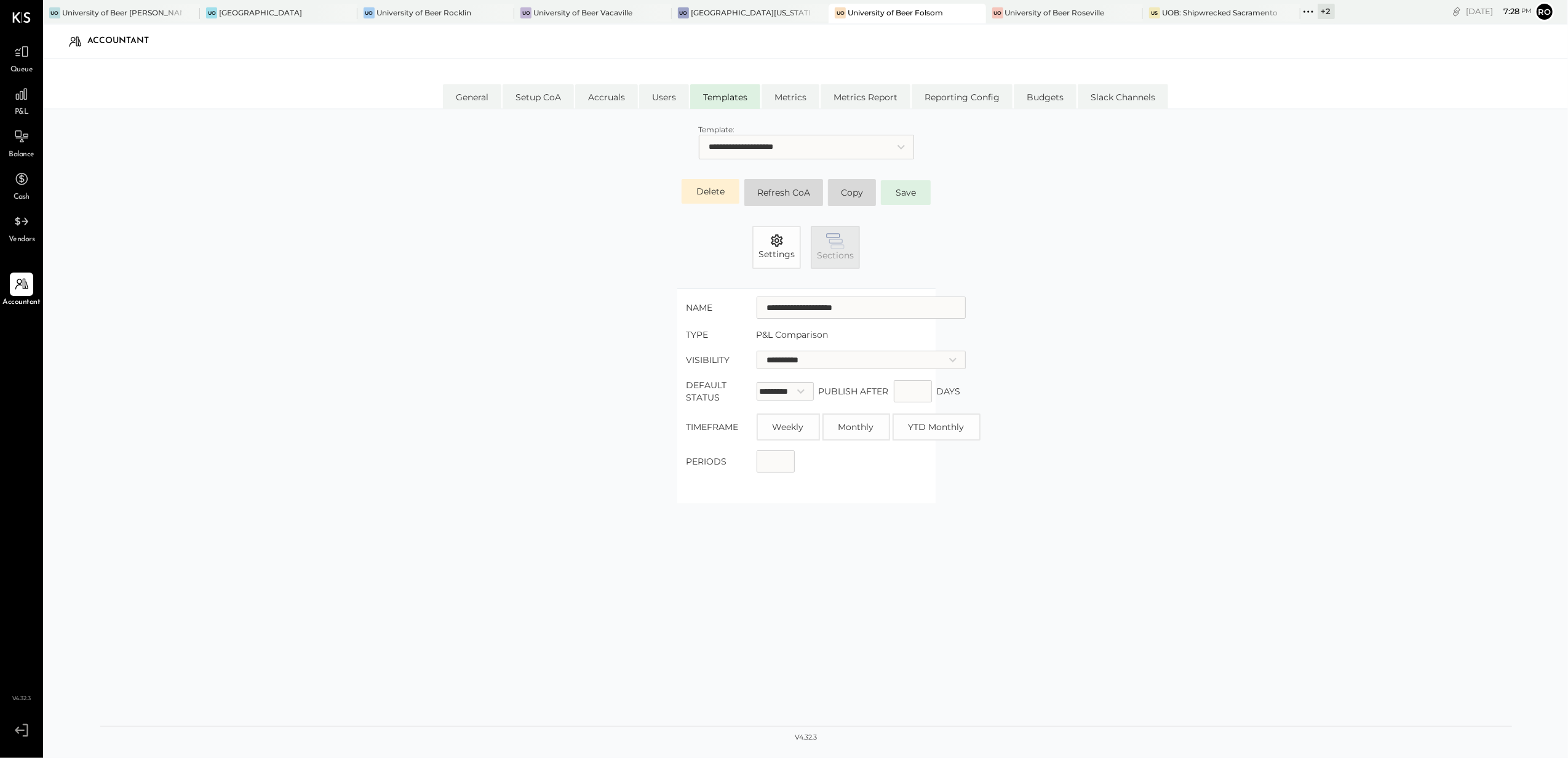
click at [829, 239] on icon "button" at bounding box center [835, 241] width 18 height 16
click at [835, 247] on icon "button" at bounding box center [835, 241] width 18 height 16
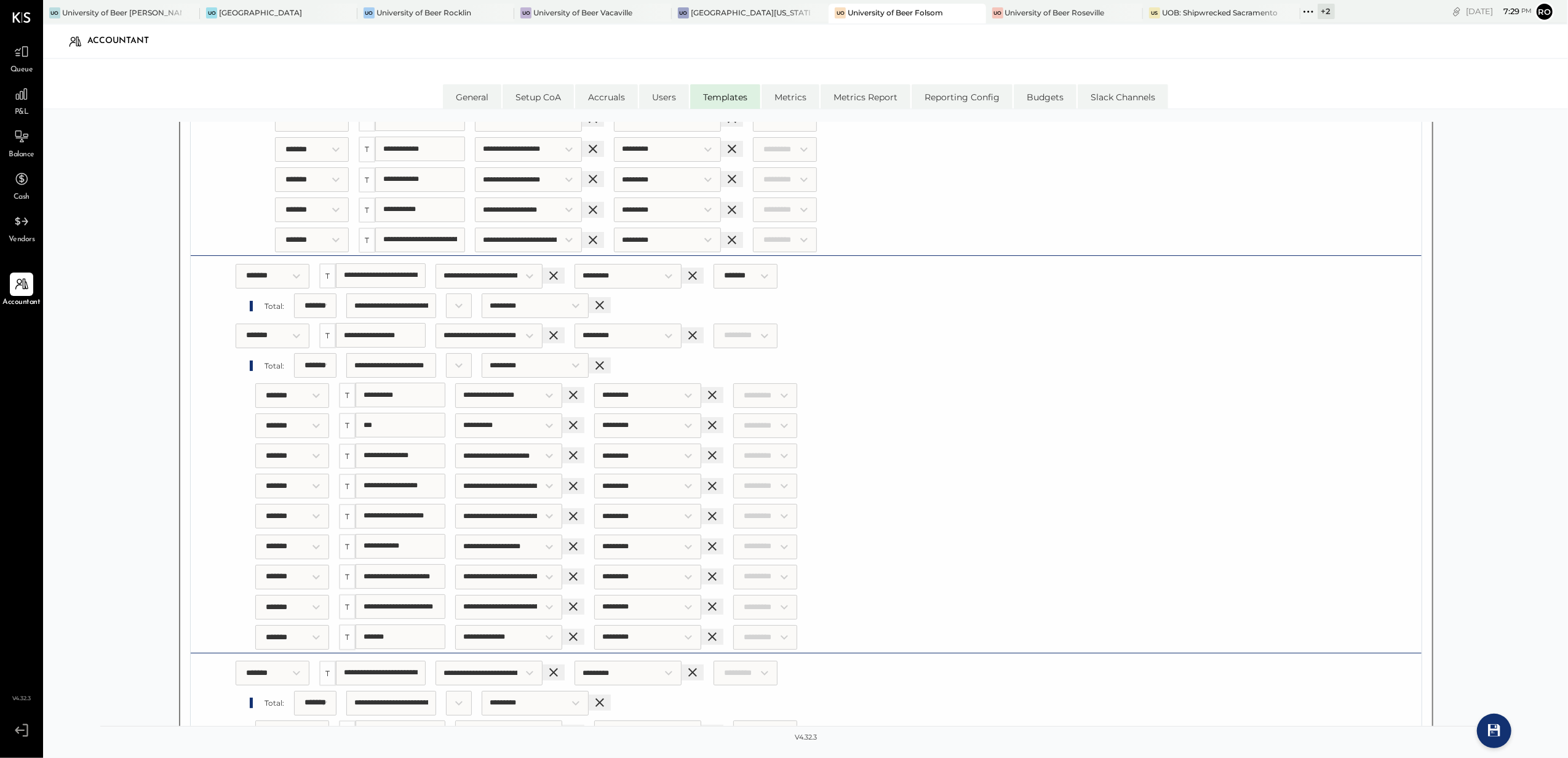
scroll to position [7709, 0]
click at [853, 327] on icon "Indent section" at bounding box center [845, 334] width 15 height 15
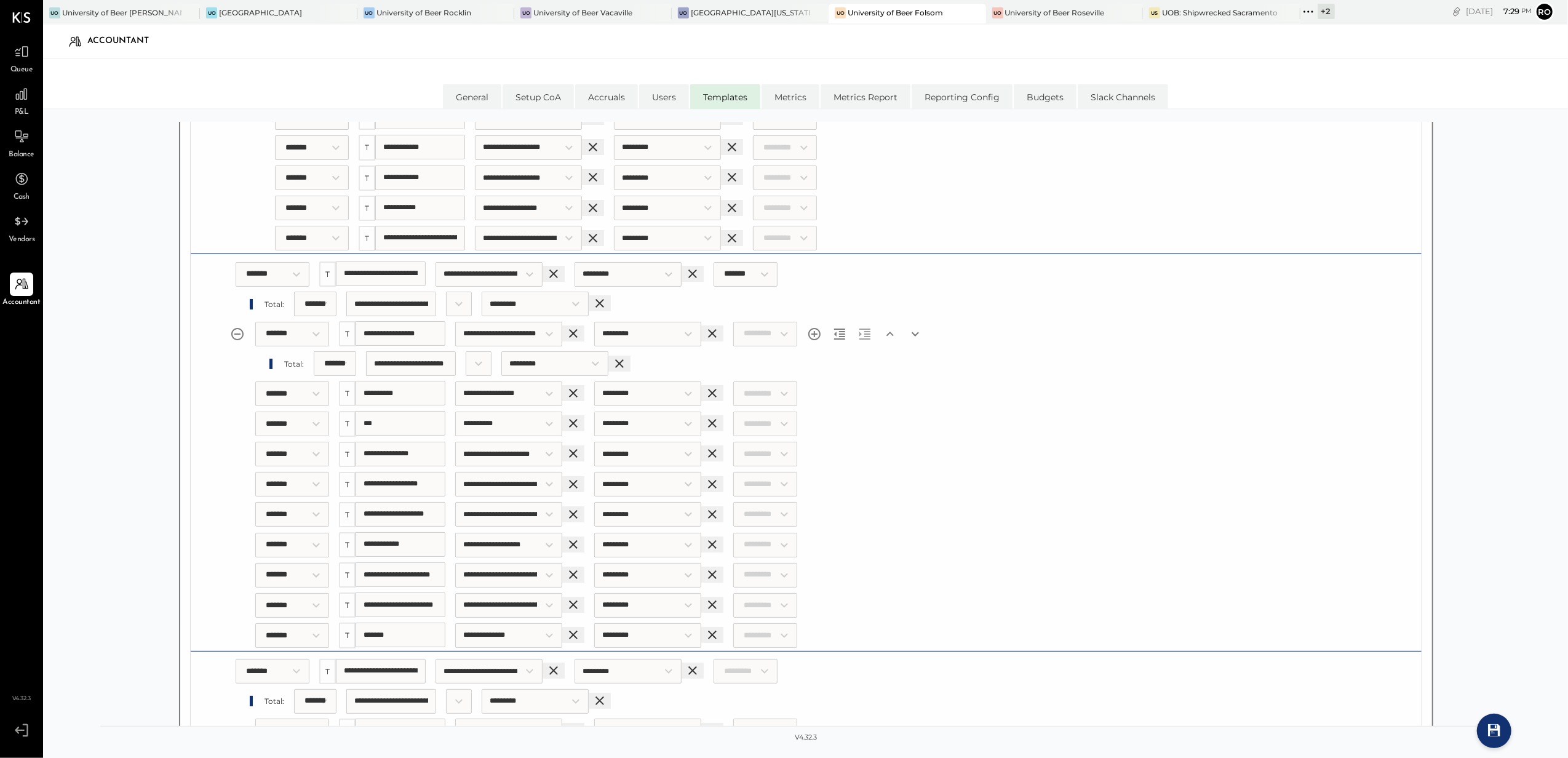
click at [845, 329] on icon "Outdent section" at bounding box center [840, 334] width 11 height 11
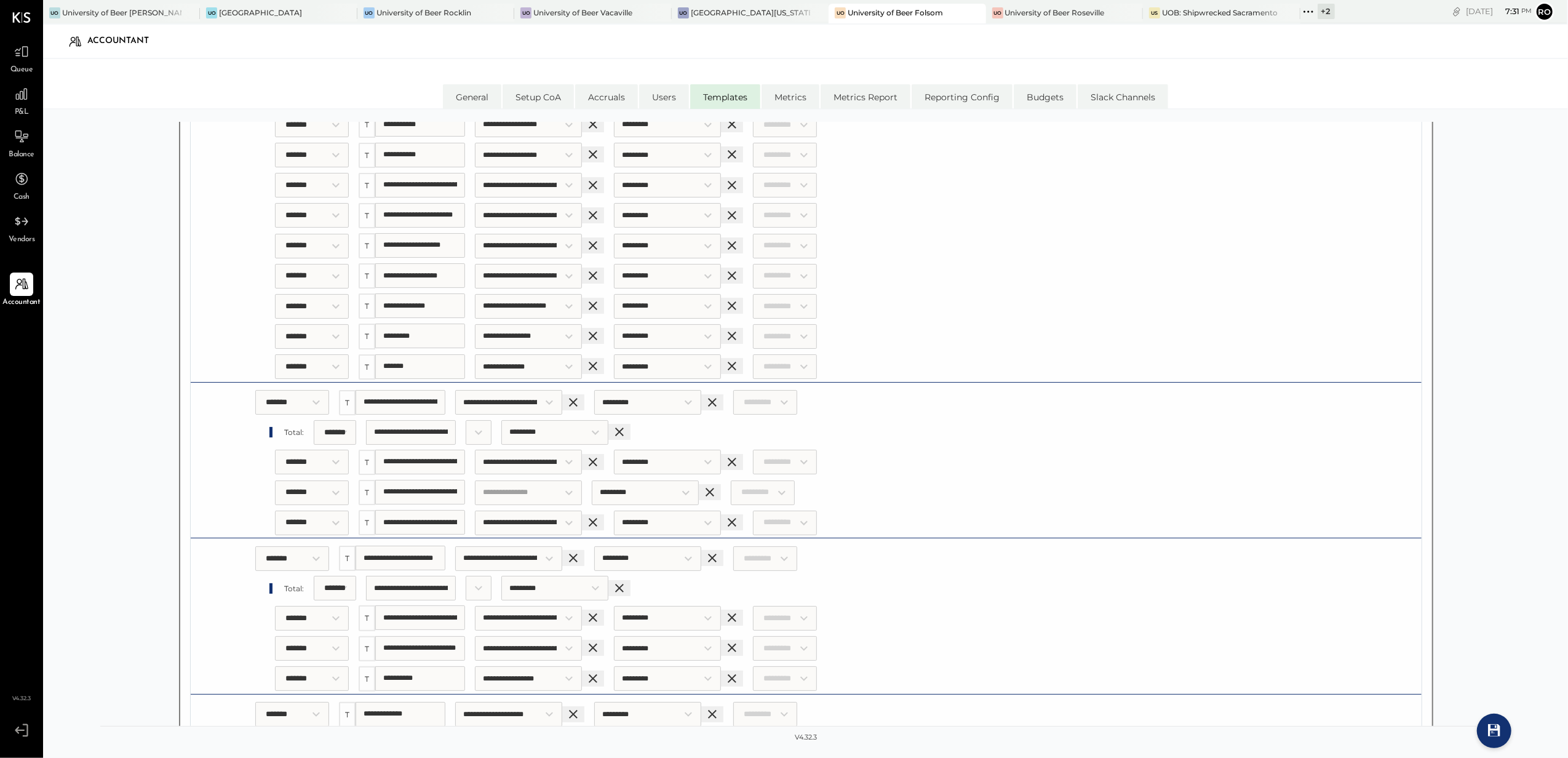
scroll to position [5822, 0]
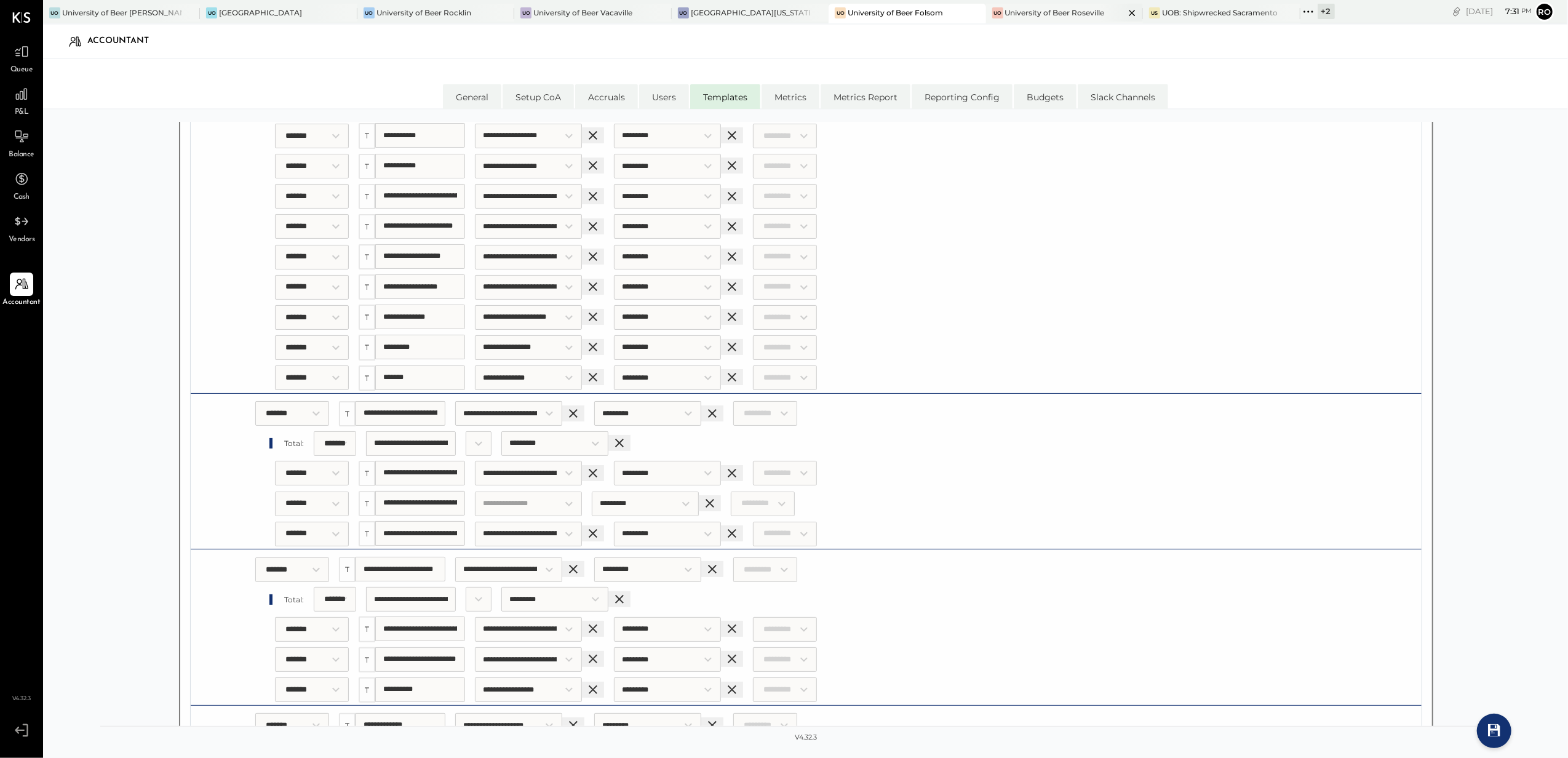
click at [1068, 16] on div "University of Beer Roseville" at bounding box center [1055, 12] width 100 height 10
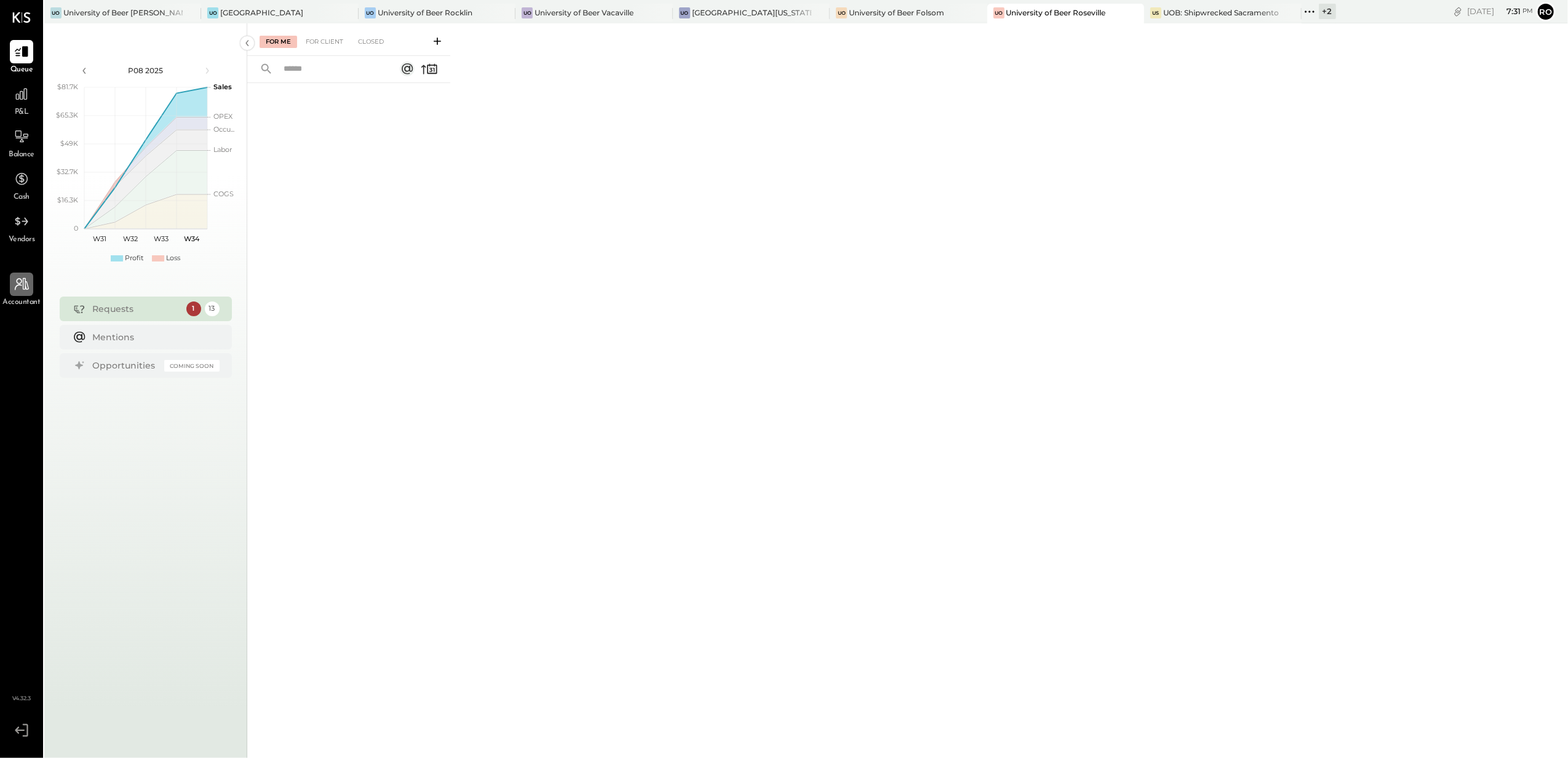
click at [18, 284] on icon at bounding box center [21, 284] width 14 height 12
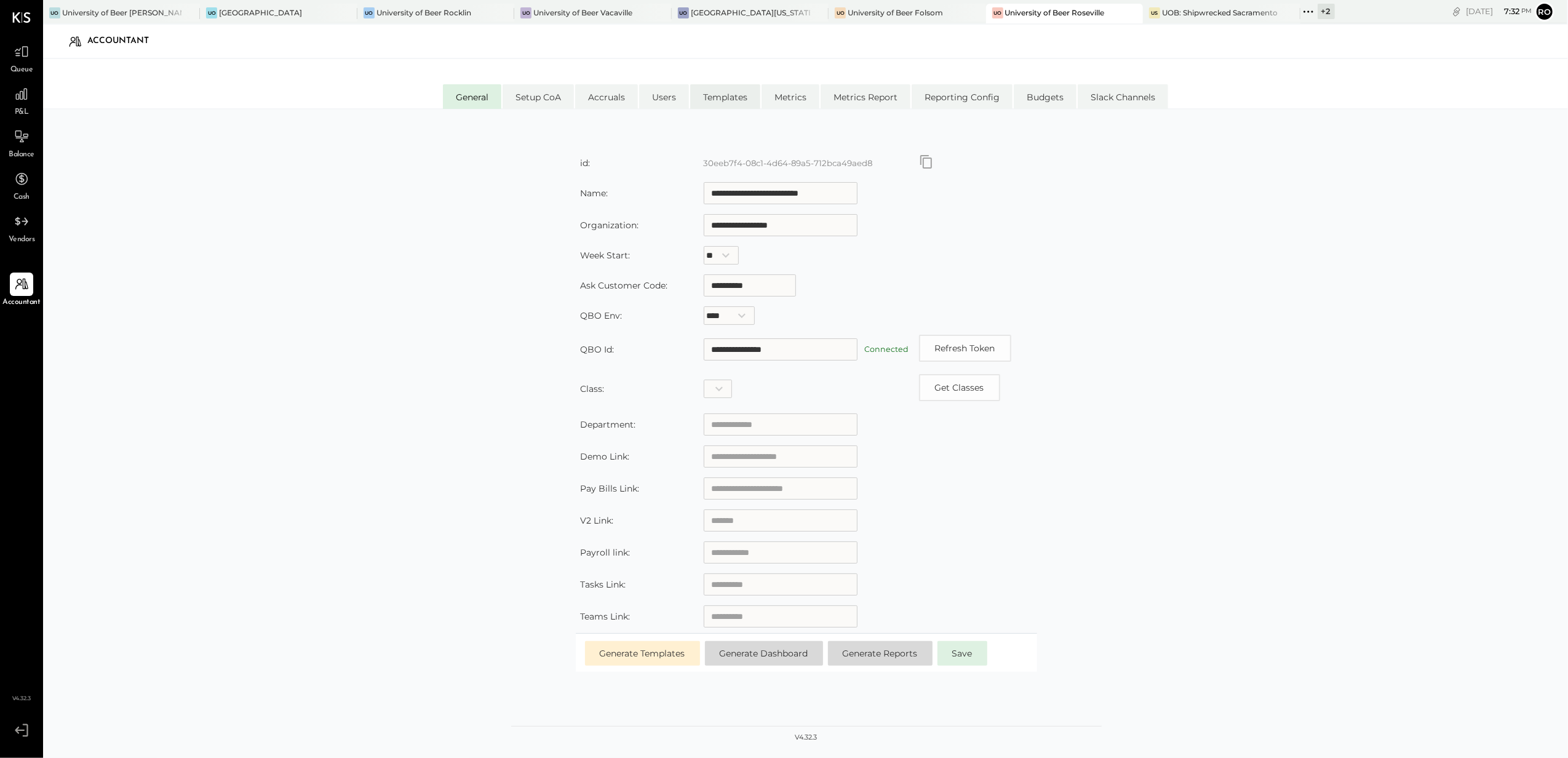
click at [720, 89] on li "Templates" at bounding box center [725, 97] width 70 height 25
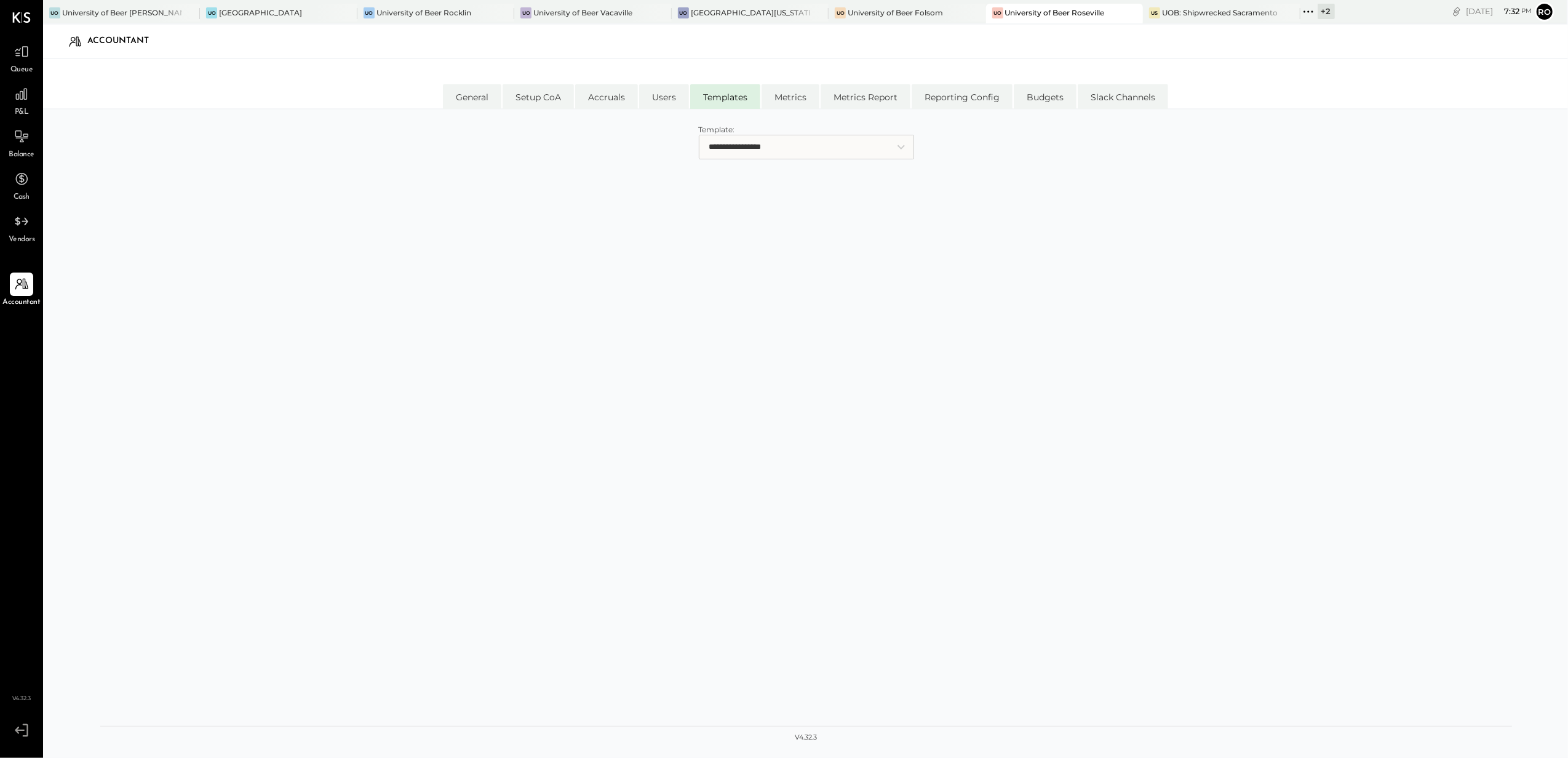
drag, startPoint x: 781, startPoint y: 148, endPoint x: 783, endPoint y: 159, distance: 11.2
click at [781, 148] on select "**********" at bounding box center [807, 147] width 215 height 25
click at [786, 205] on div "**********" at bounding box center [806, 425] width 1412 height 607
click at [783, 156] on select "**********" at bounding box center [807, 147] width 215 height 25
click at [699, 135] on select "**********" at bounding box center [807, 147] width 215 height 25
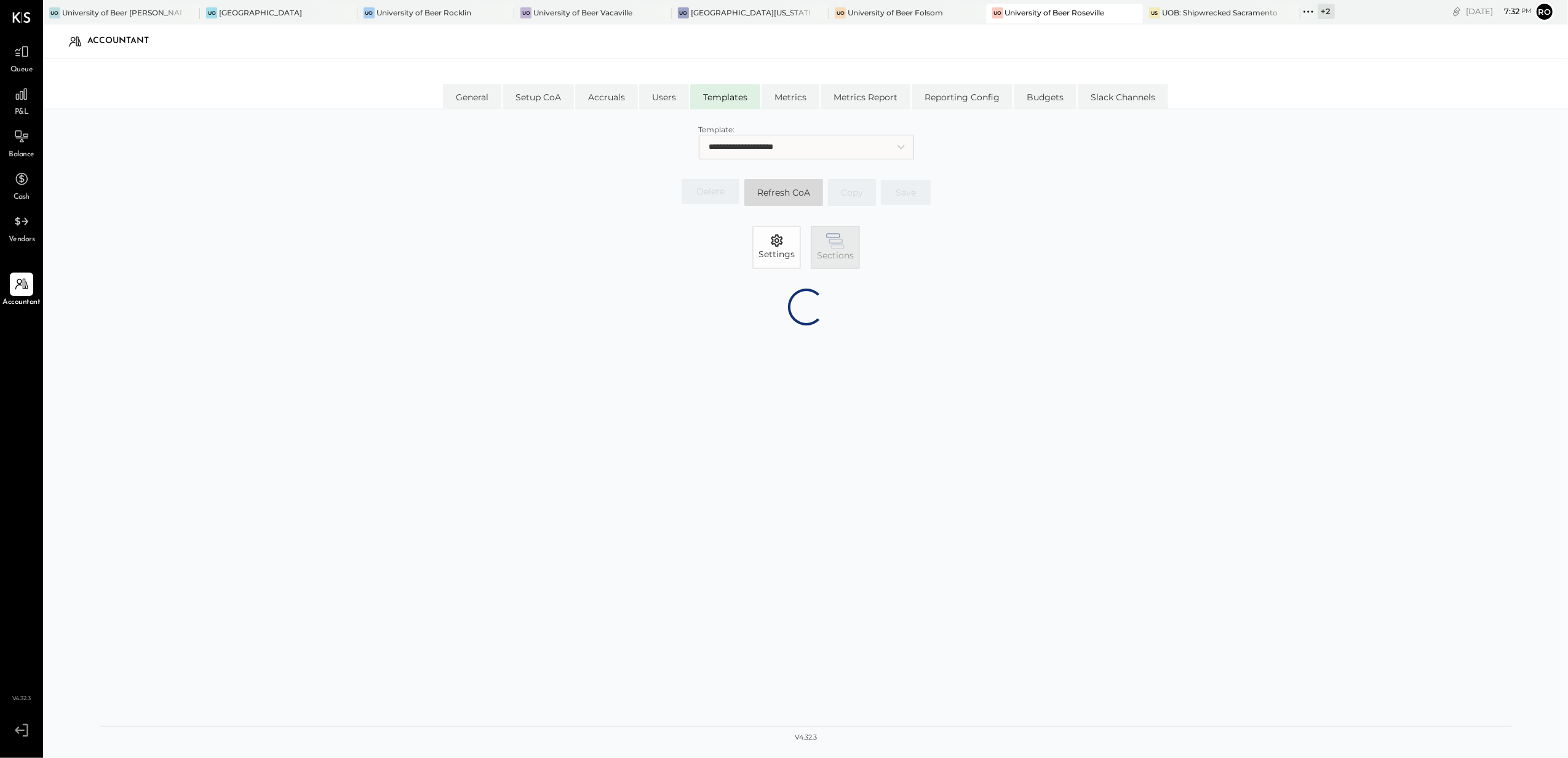
click at [843, 237] on icon "button" at bounding box center [835, 241] width 18 height 16
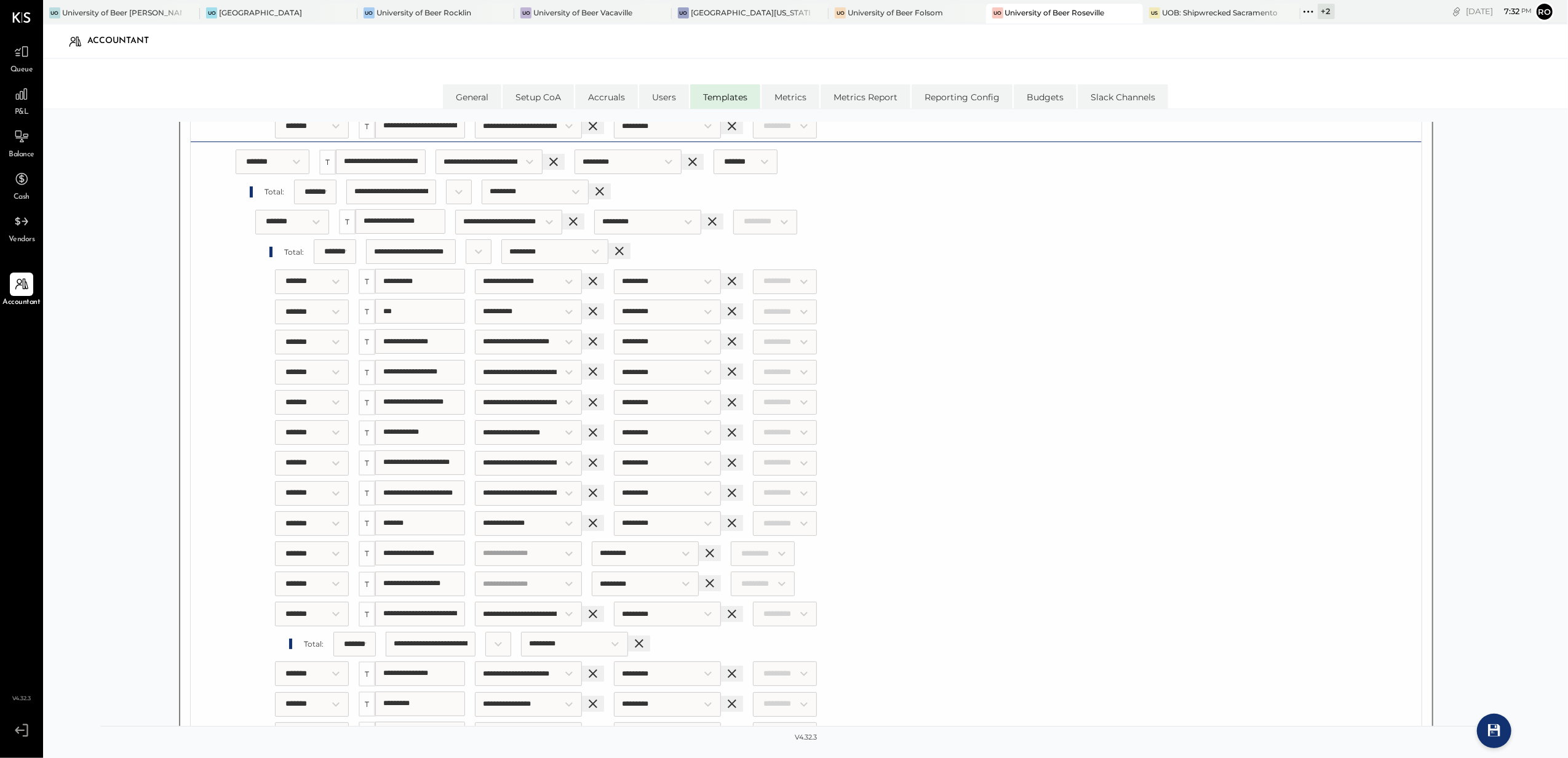
scroll to position [7955, 0]
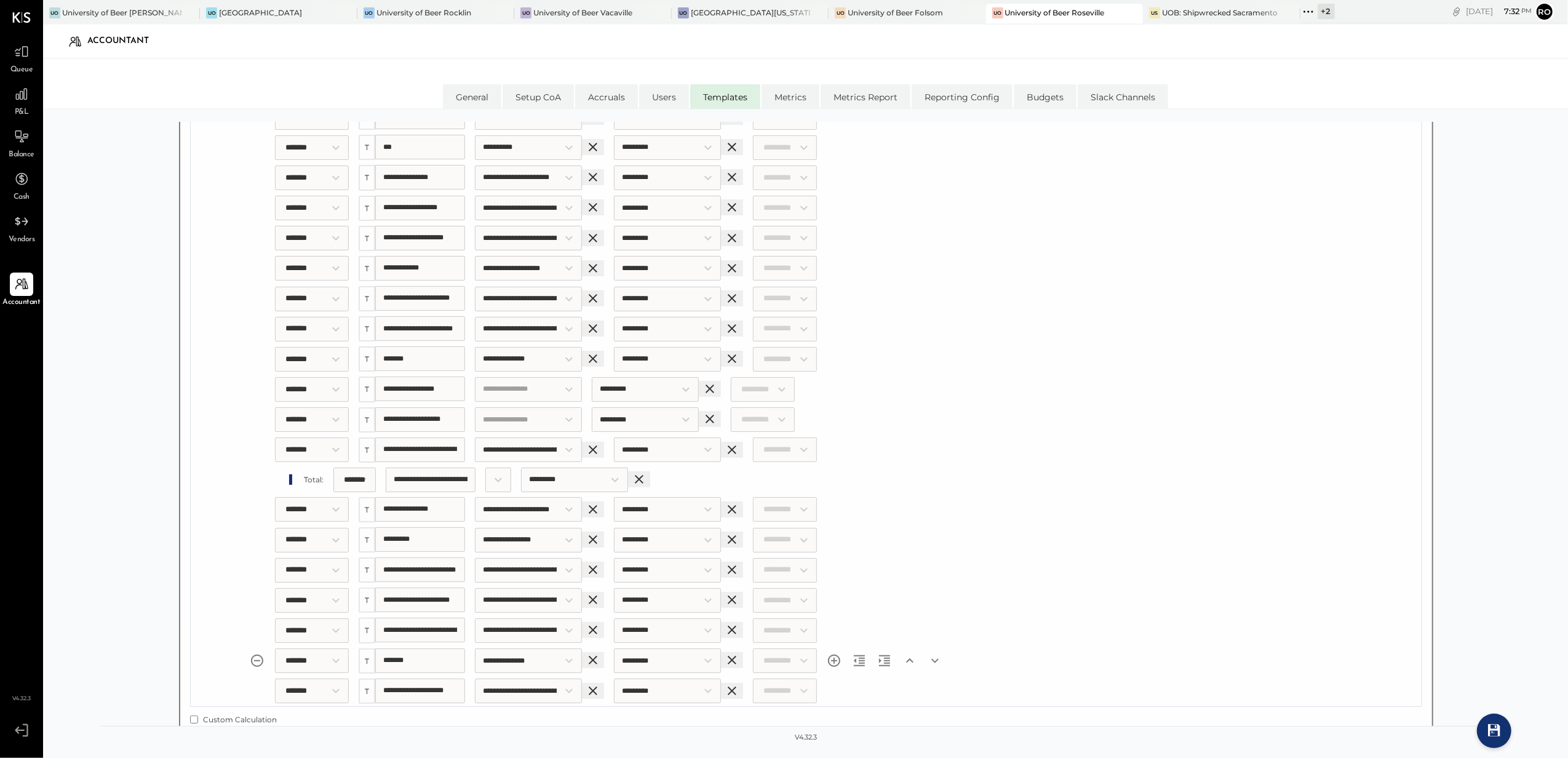
click at [257, 653] on icon "Remove section" at bounding box center [257, 661] width 15 height 15
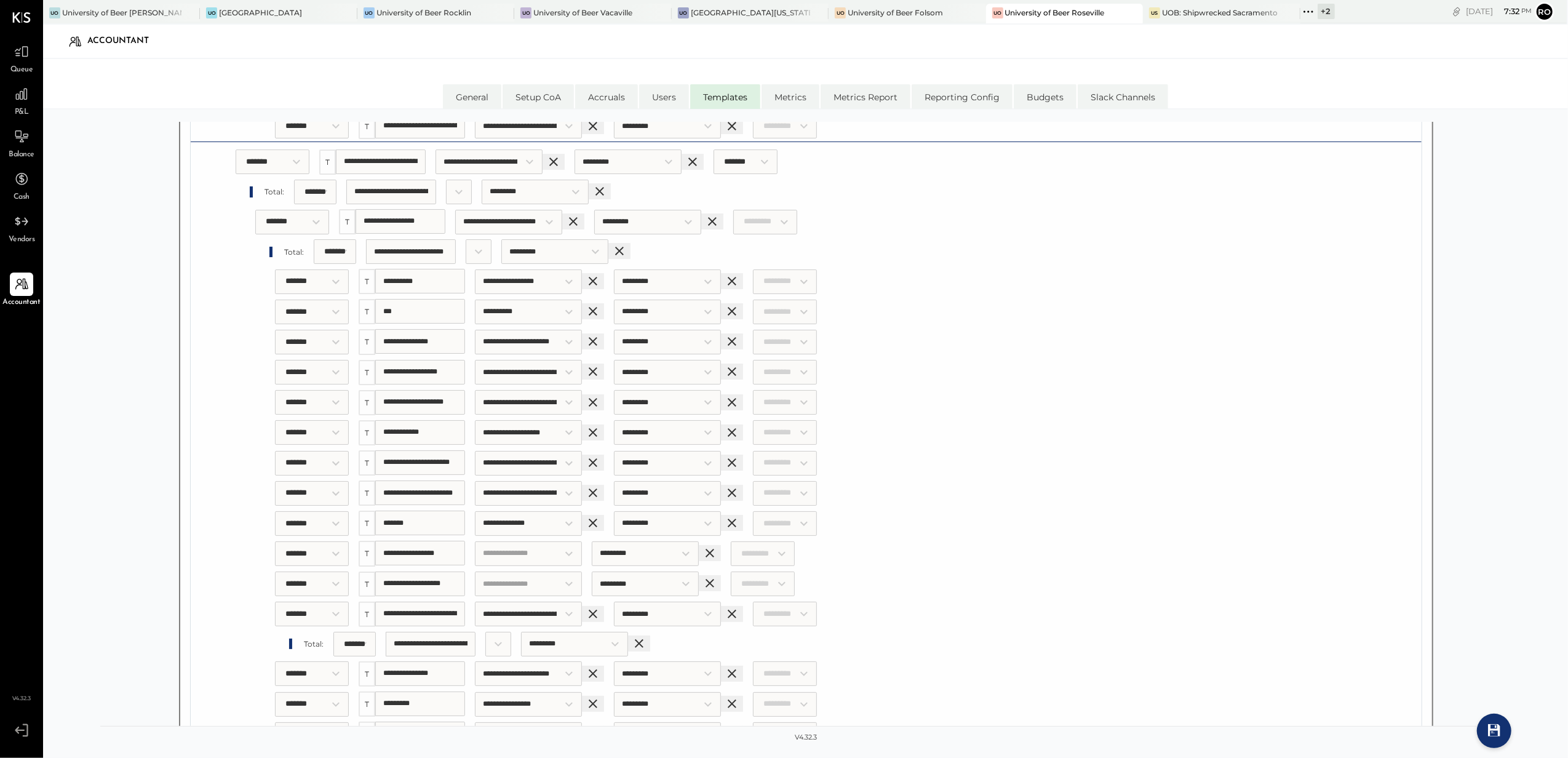
scroll to position [7709, 0]
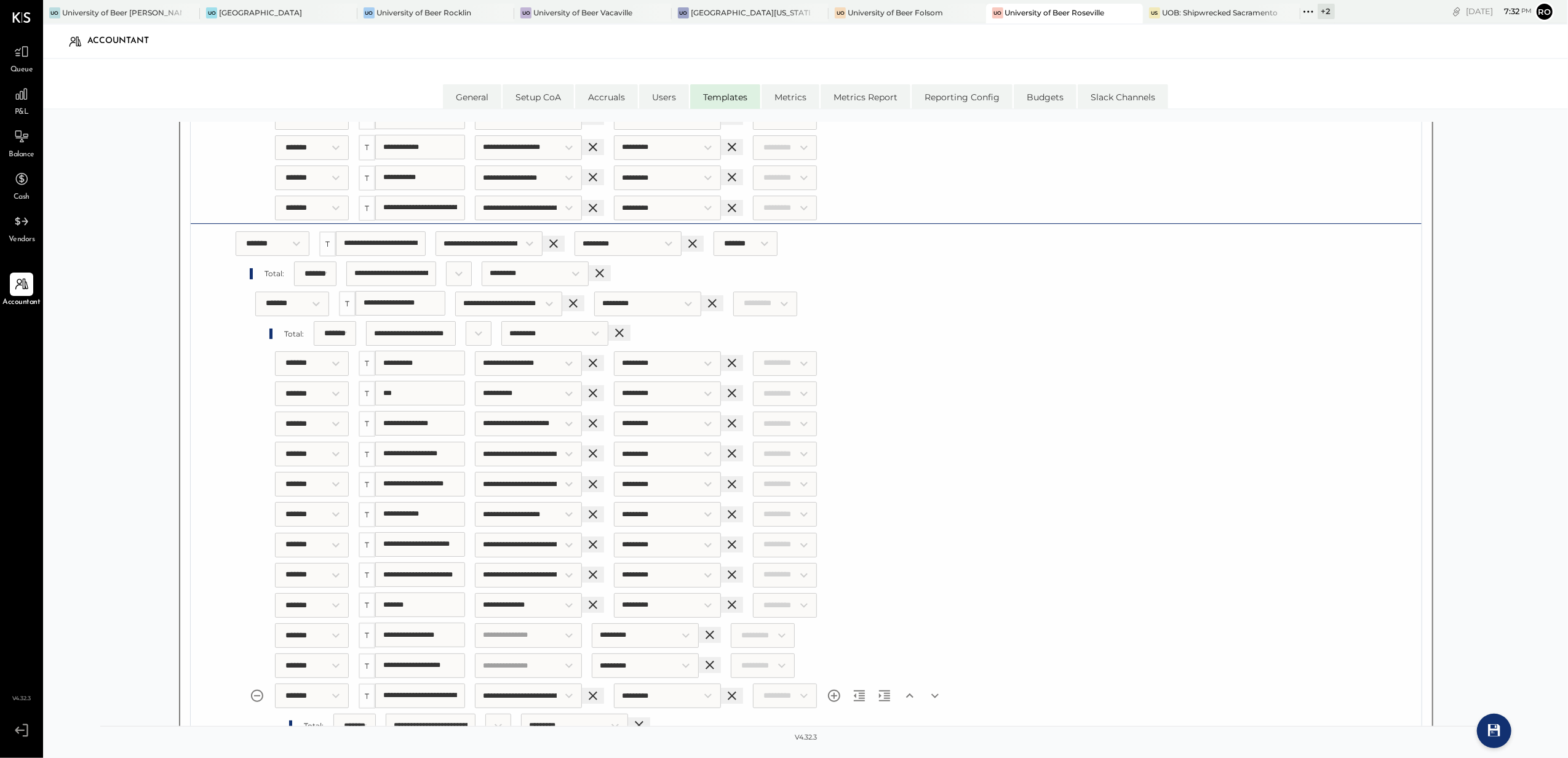
click at [867, 688] on icon "Outdent section" at bounding box center [859, 695] width 15 height 15
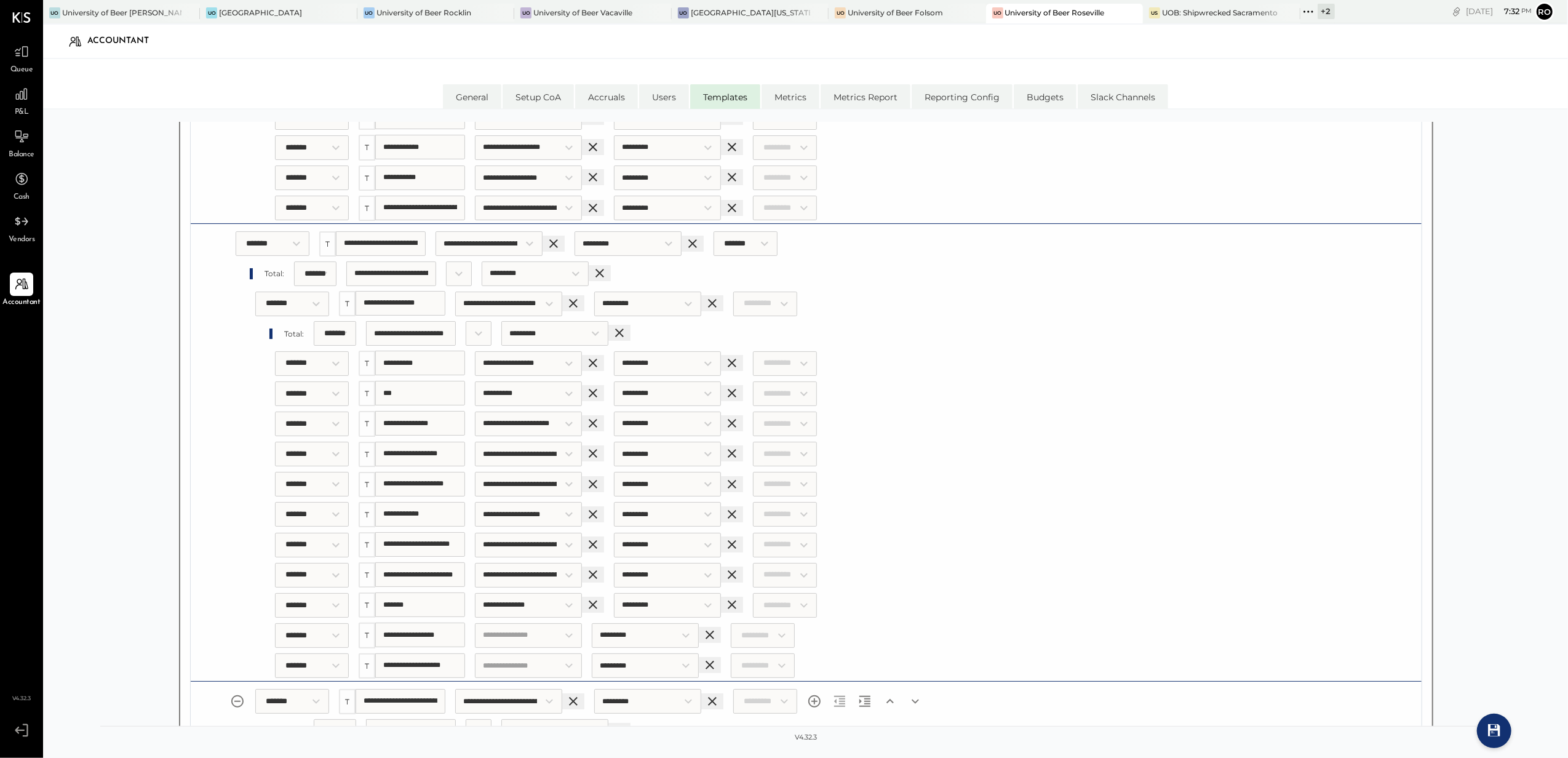
scroll to position [7791, 0]
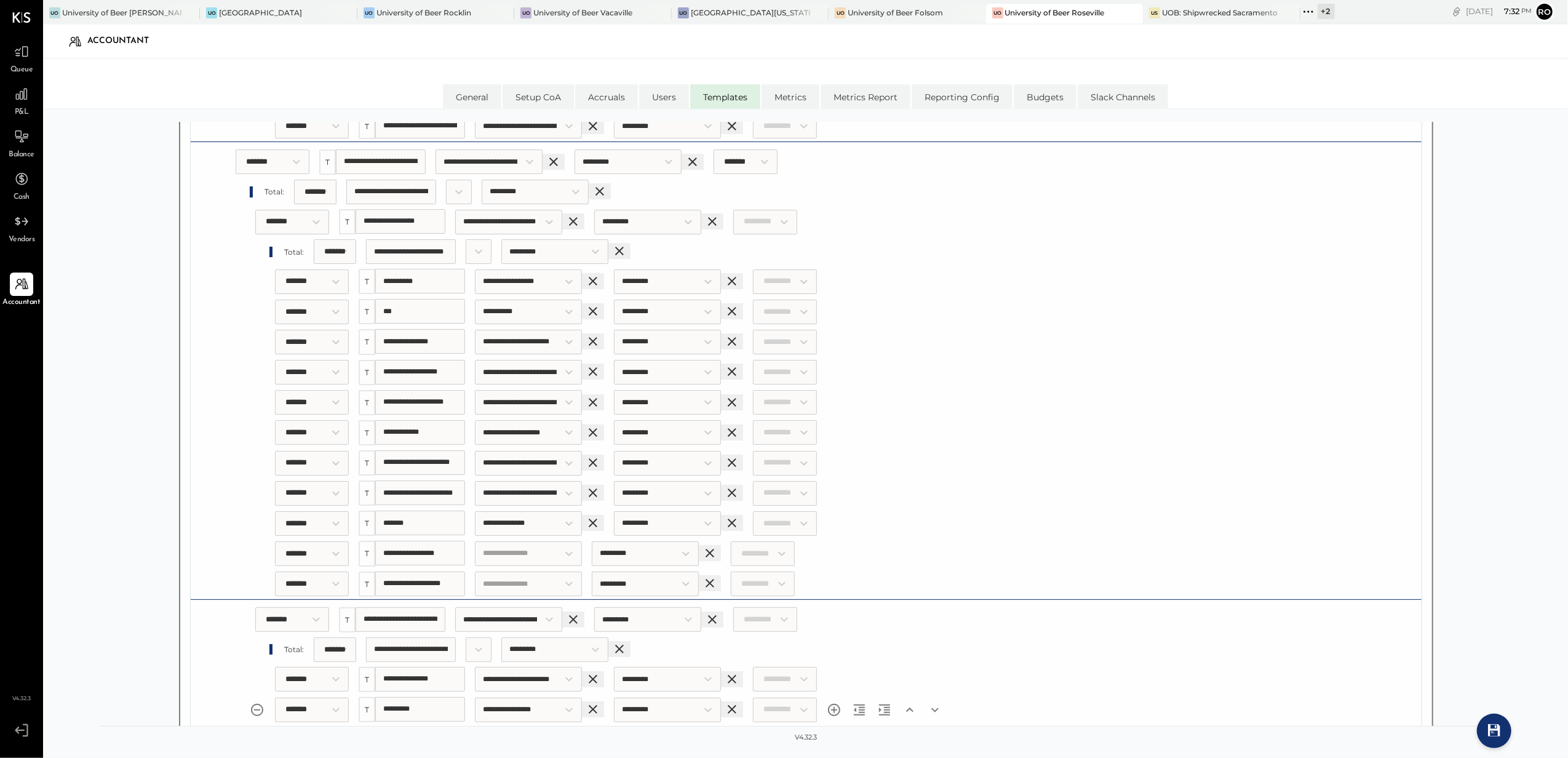
click at [840, 703] on icon "Add section" at bounding box center [834, 709] width 12 height 12
click at [487, 725] on div "**********" at bounding box center [831, 739] width 1182 height 30
click at [517, 727] on input "Choose an account:" at bounding box center [528, 740] width 107 height 25
click at [518, 752] on li "(8515) Use Tax" at bounding box center [536, 762] width 123 height 20
click at [1496, 732] on icon at bounding box center [1494, 730] width 12 height 12
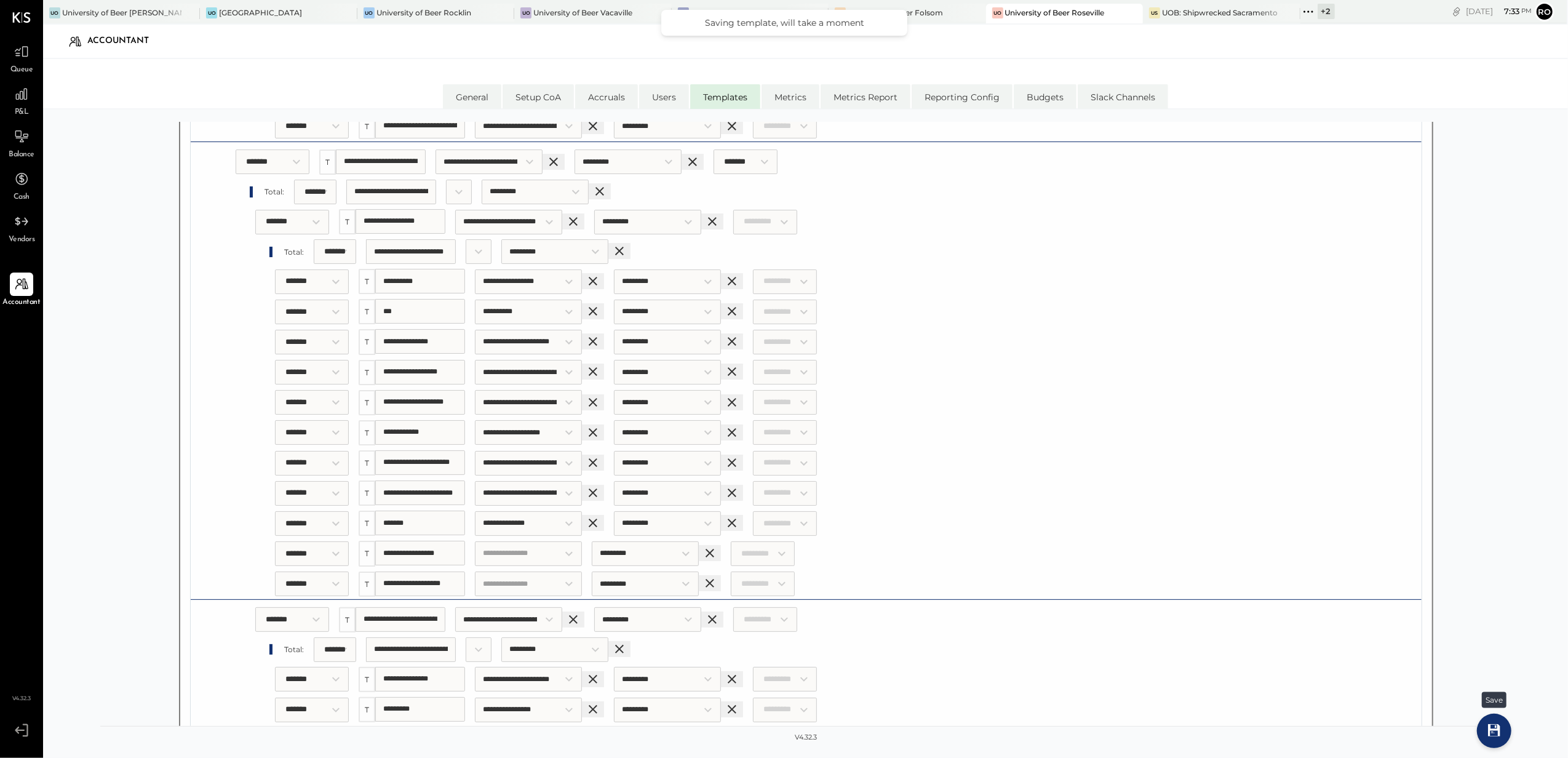
click at [1496, 732] on icon at bounding box center [1494, 730] width 12 height 12
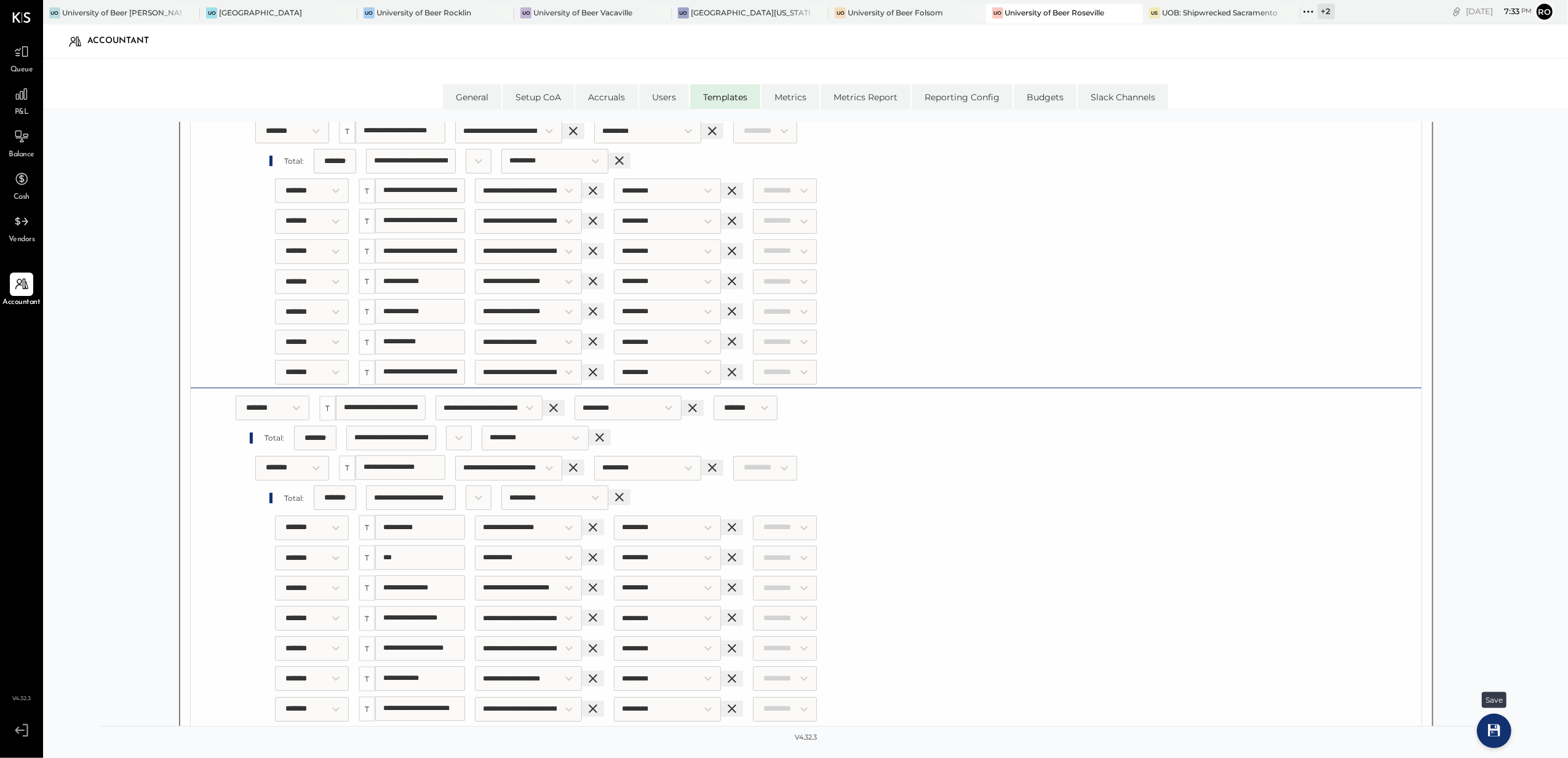
click at [1490, 721] on button at bounding box center [1494, 730] width 20 height 20
click at [12, 106] on div "P&L" at bounding box center [22, 100] width 23 height 36
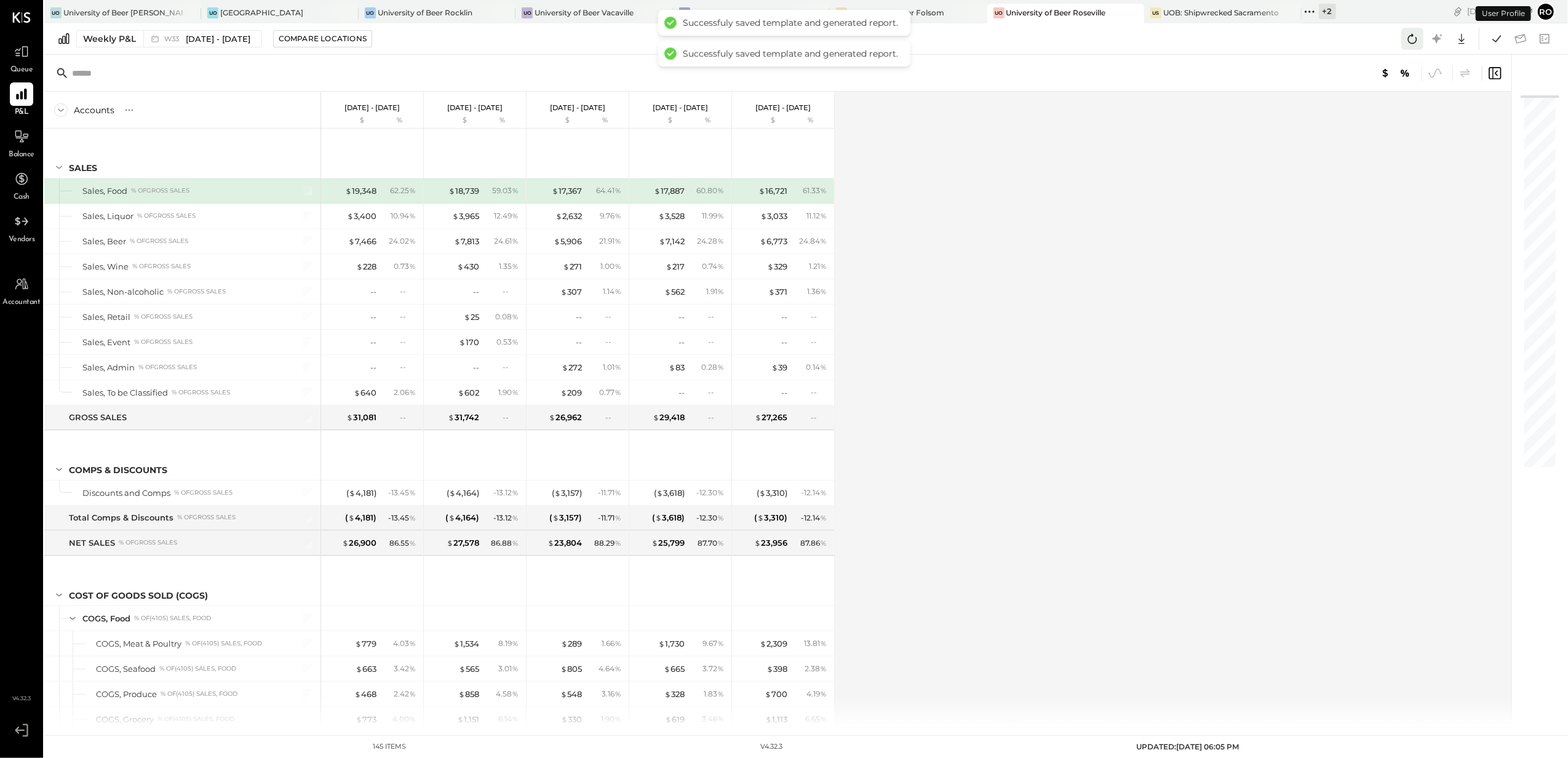
click at [1412, 36] on icon at bounding box center [1412, 39] width 9 height 10
click at [1410, 40] on icon at bounding box center [1412, 39] width 16 height 16
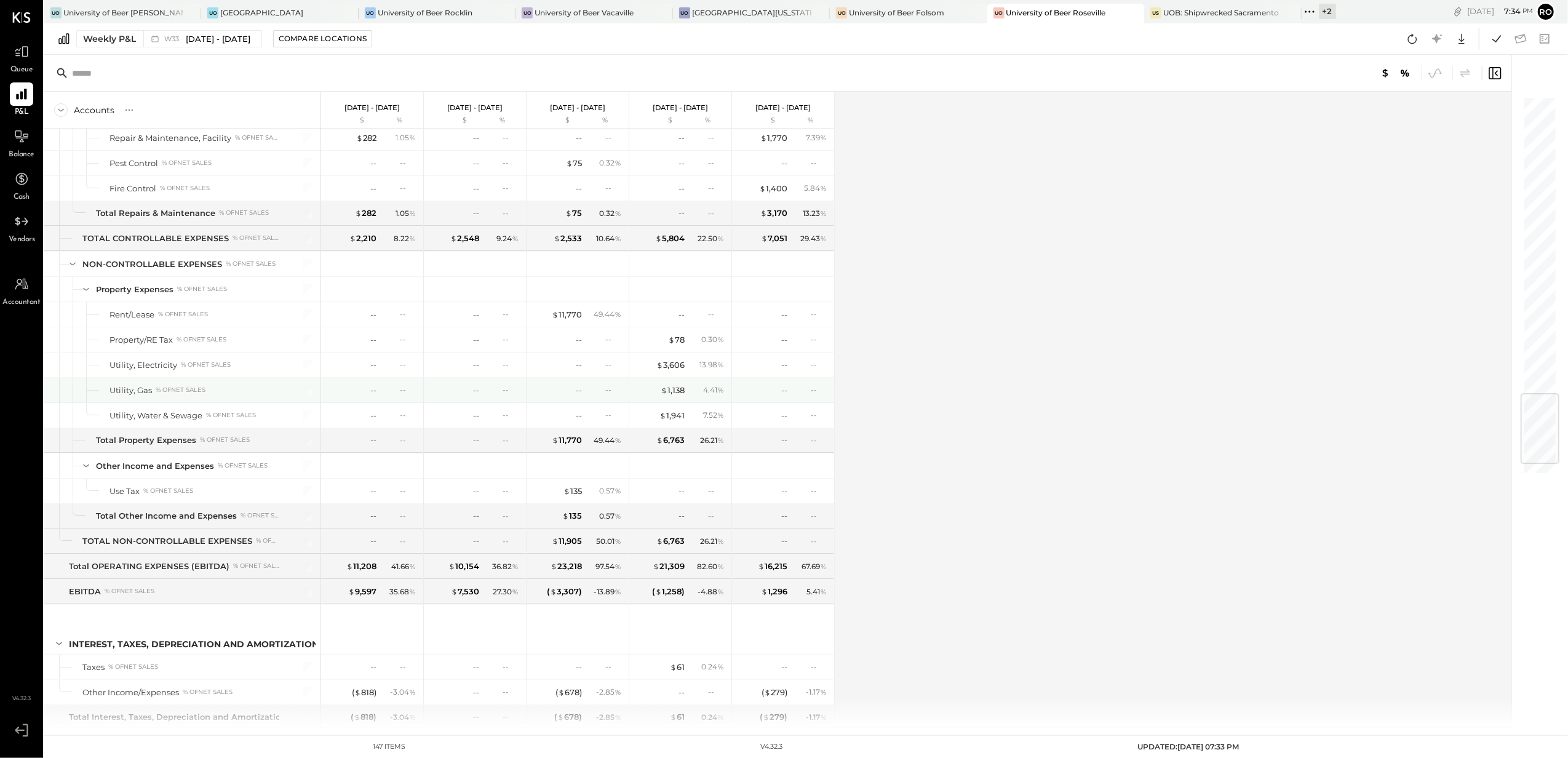
scroll to position [2604, 0]
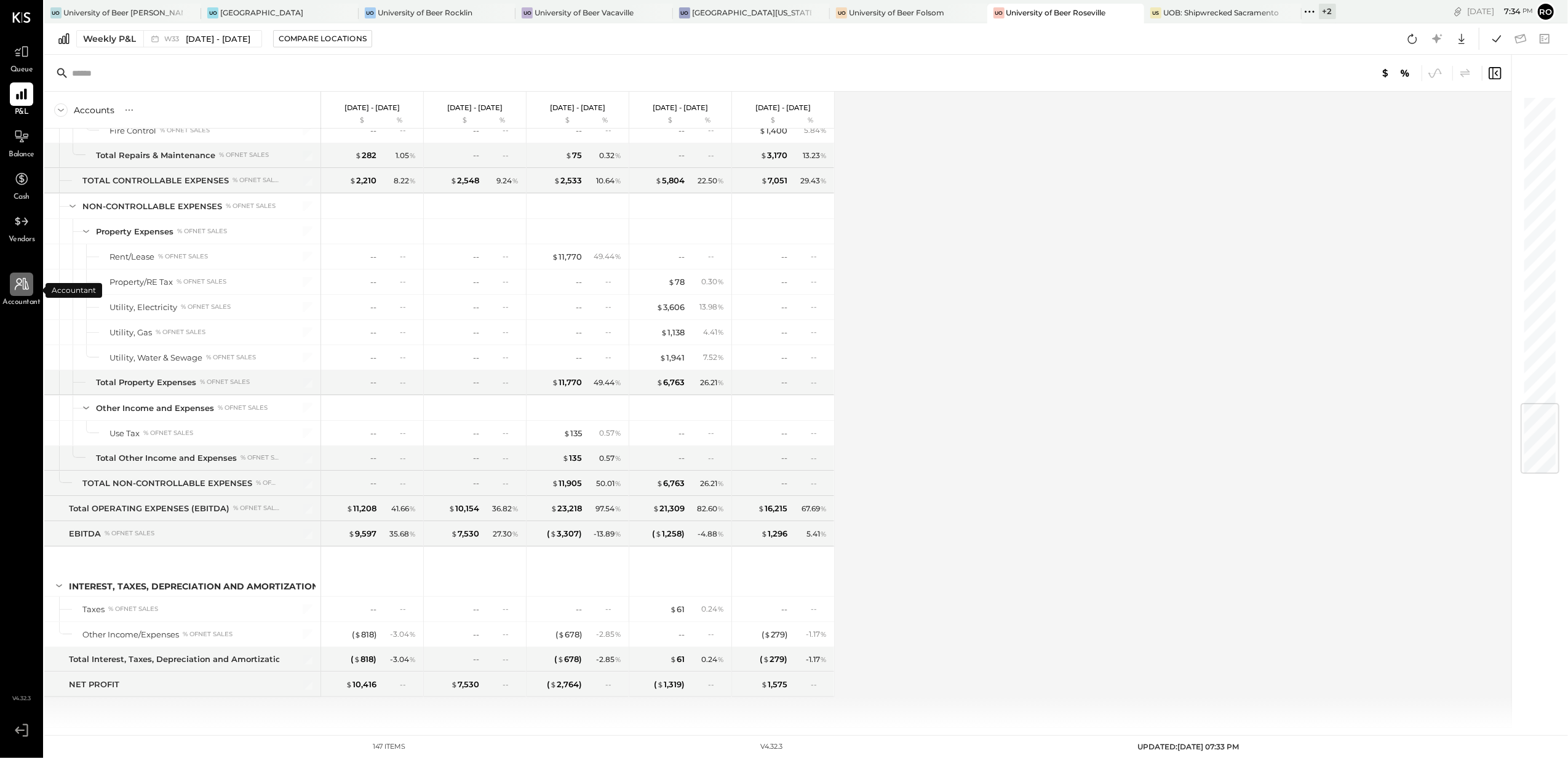
click at [20, 289] on icon at bounding box center [22, 284] width 16 height 16
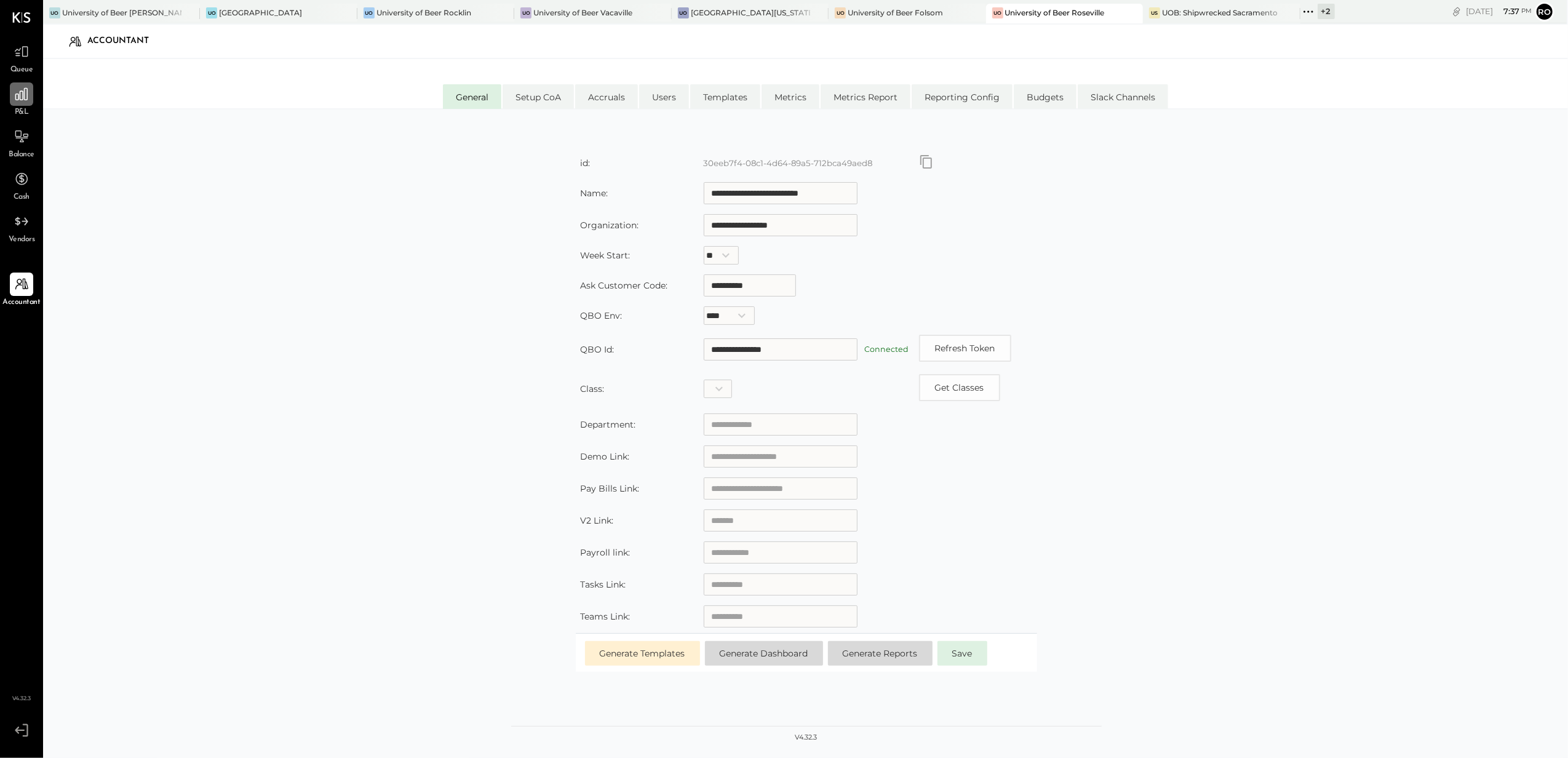
click at [23, 100] on icon at bounding box center [22, 94] width 16 height 16
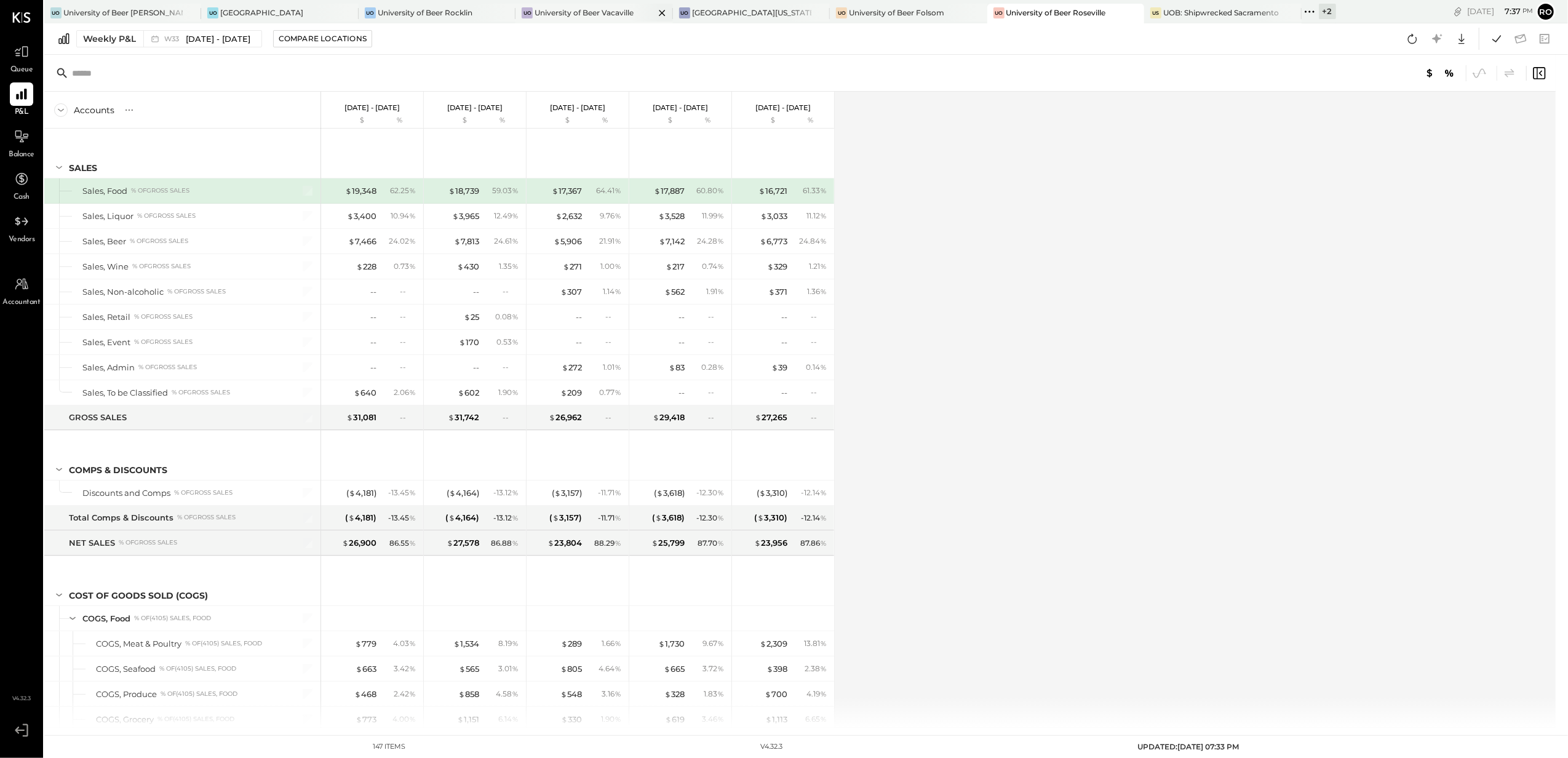
click at [603, 15] on div "University of Beer Vacaville" at bounding box center [584, 12] width 99 height 10
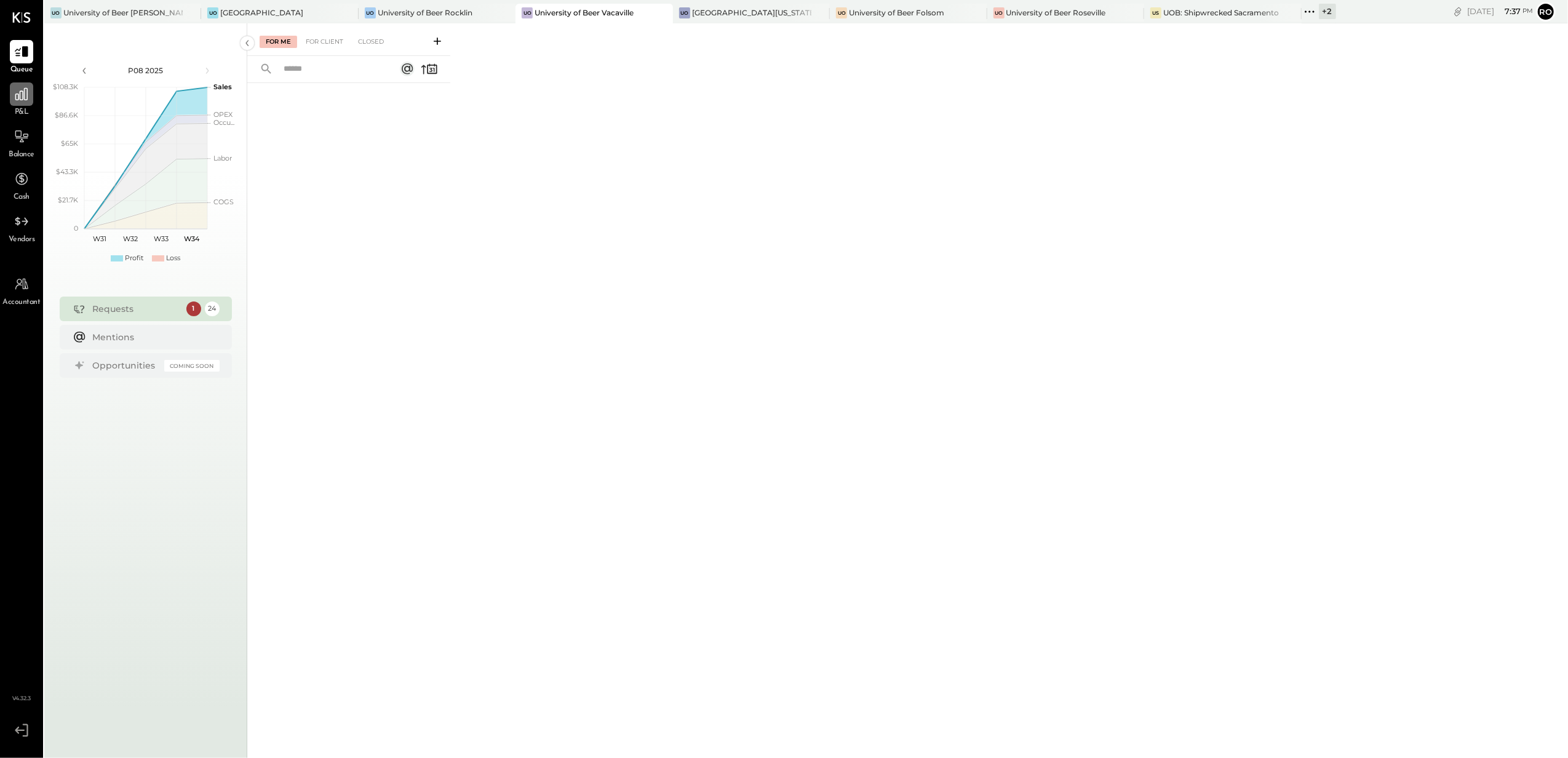
click at [20, 95] on icon at bounding box center [22, 94] width 16 height 16
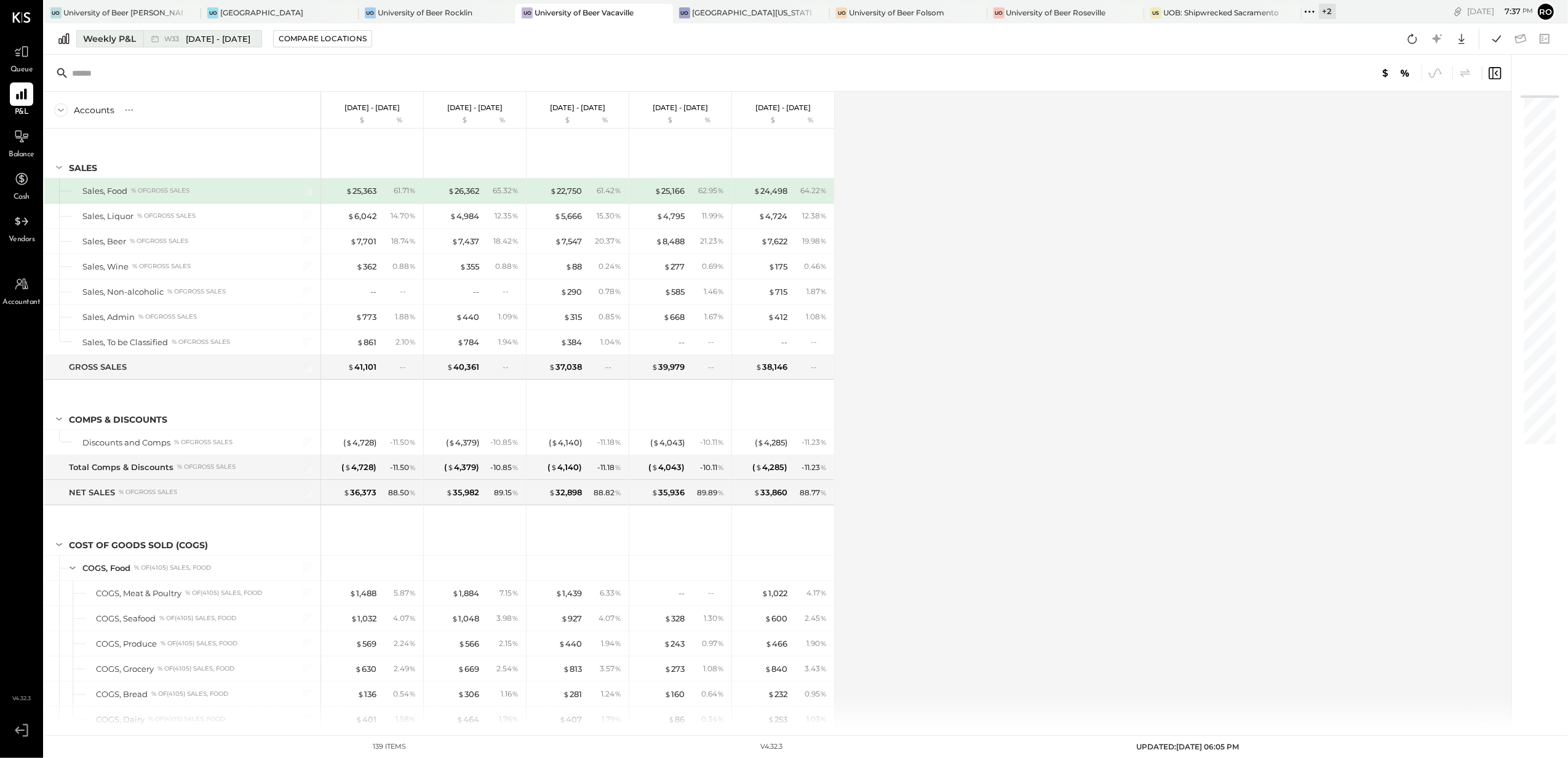
click at [110, 39] on div "Weekly P&L" at bounding box center [109, 39] width 53 height 12
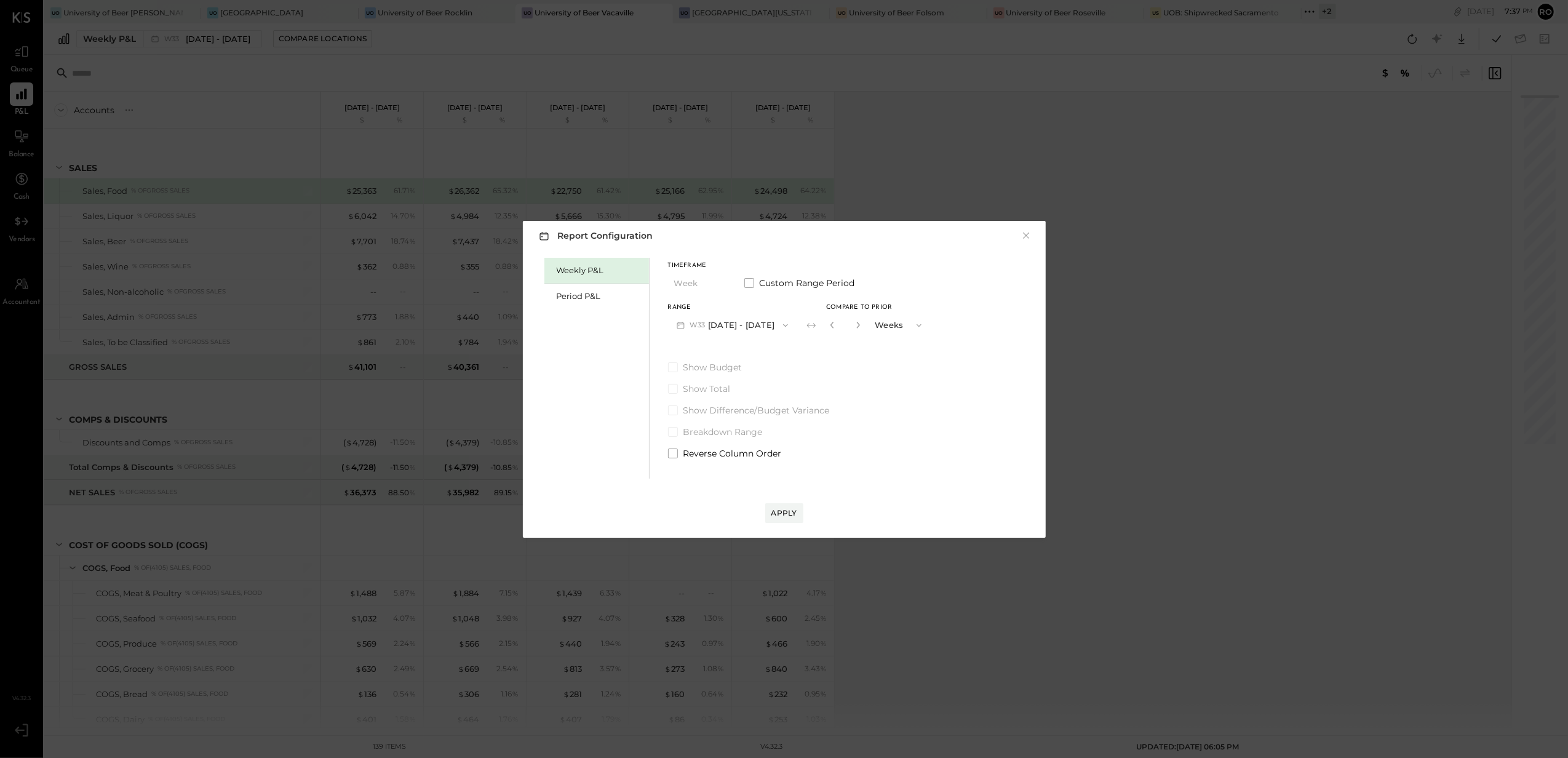
click at [720, 321] on button "W33 [DATE] - [DATE]" at bounding box center [733, 324] width 130 height 23
click at [593, 298] on div "Period P&L" at bounding box center [600, 296] width 86 height 12
click at [695, 326] on span "P08" at bounding box center [699, 326] width 17 height 10
click at [717, 352] on span "[DATE] - [DATE]" at bounding box center [725, 352] width 58 height 10
click at [783, 504] on button "Apply" at bounding box center [784, 513] width 38 height 20
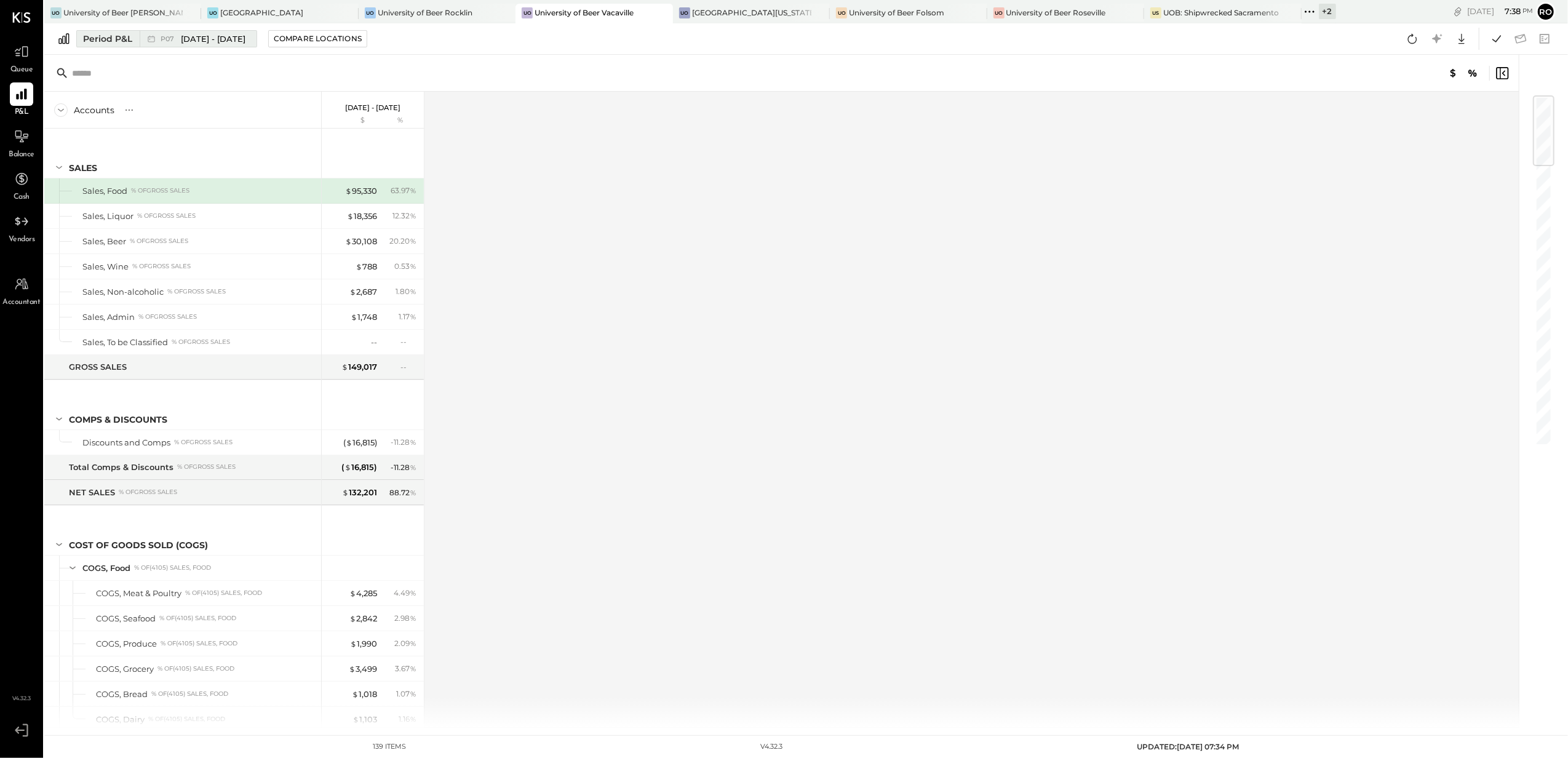
click at [187, 41] on span "[DATE] - [DATE]" at bounding box center [213, 39] width 65 height 12
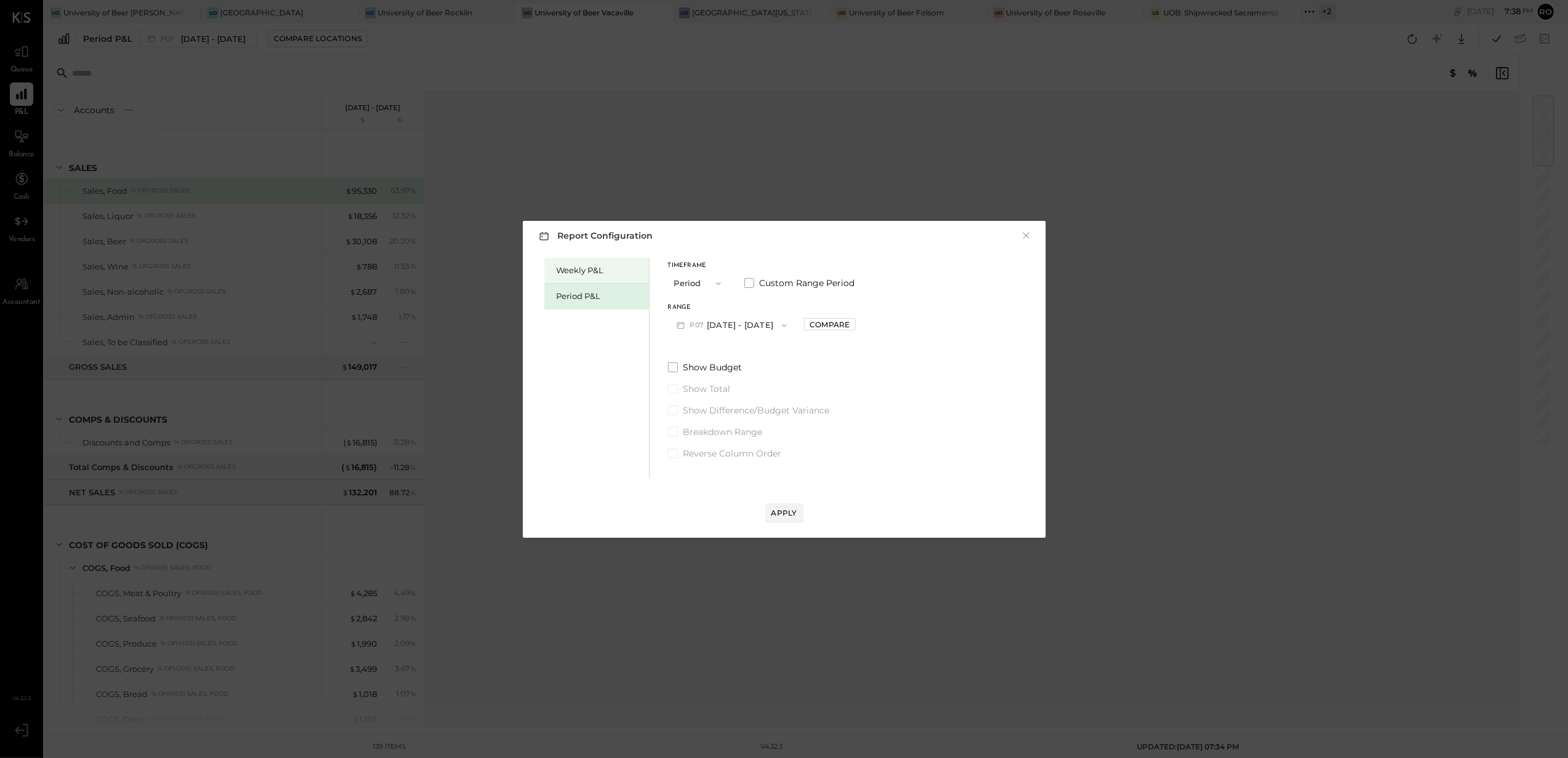
click at [584, 273] on div "Weekly P&L" at bounding box center [600, 271] width 86 height 12
click at [579, 289] on div "Period P&L" at bounding box center [597, 297] width 105 height 26
click at [687, 283] on button "Period" at bounding box center [699, 283] width 62 height 23
click at [697, 330] on div "YTD" at bounding box center [699, 327] width 60 height 22
click at [779, 511] on div "Apply" at bounding box center [784, 513] width 26 height 10
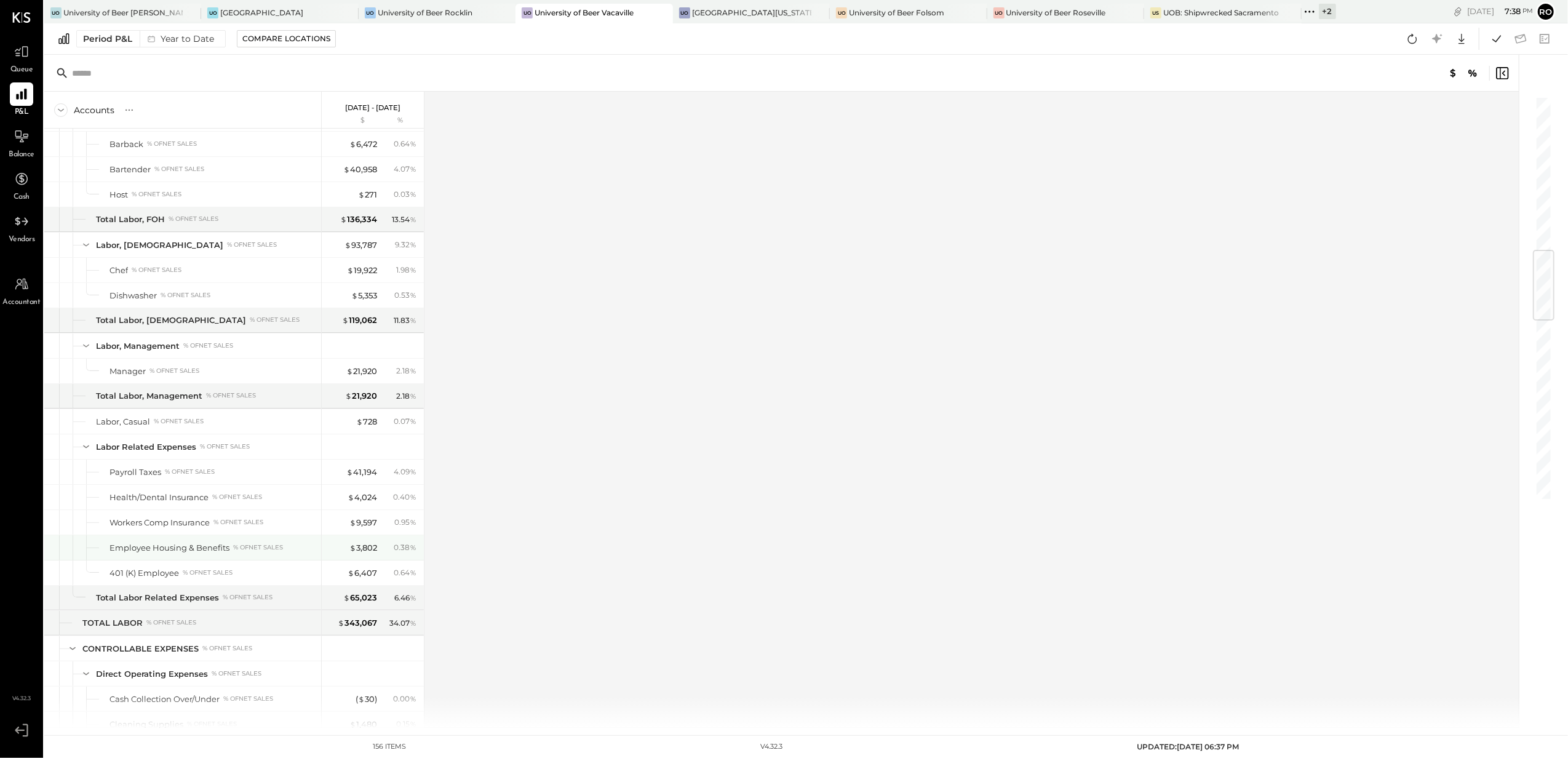
scroll to position [1312, 0]
